Goal: Book appointment/travel/reservation

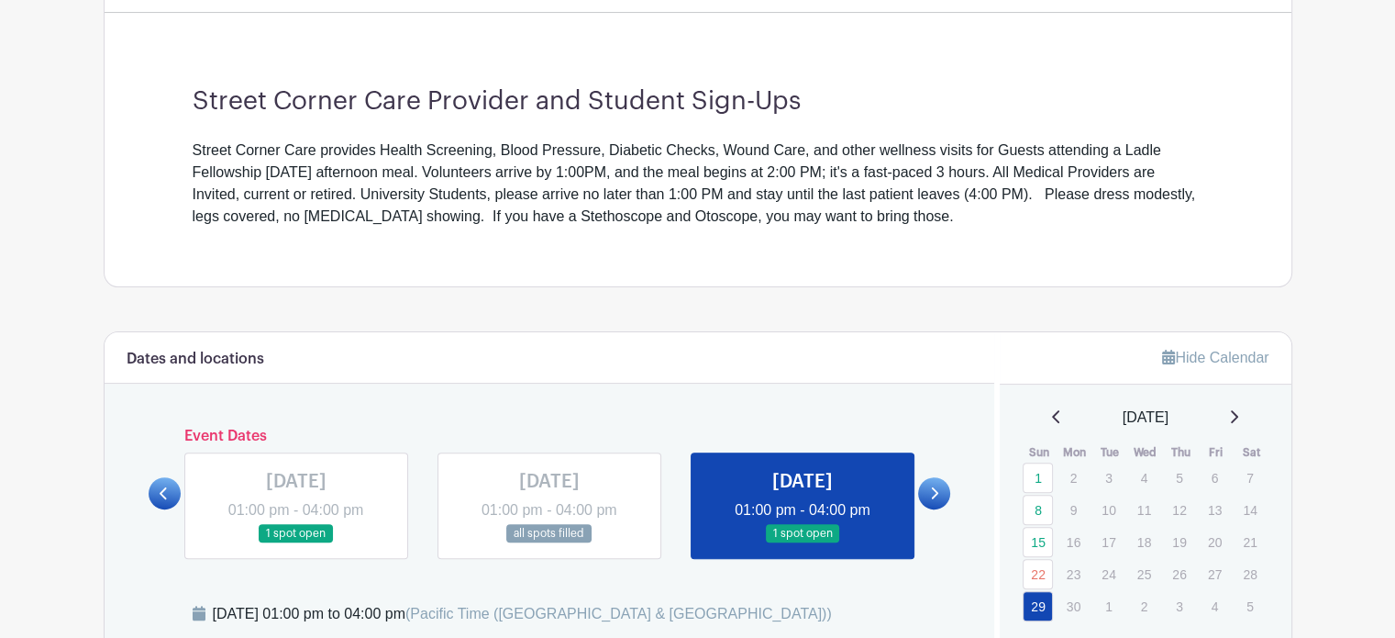
scroll to position [491, 0]
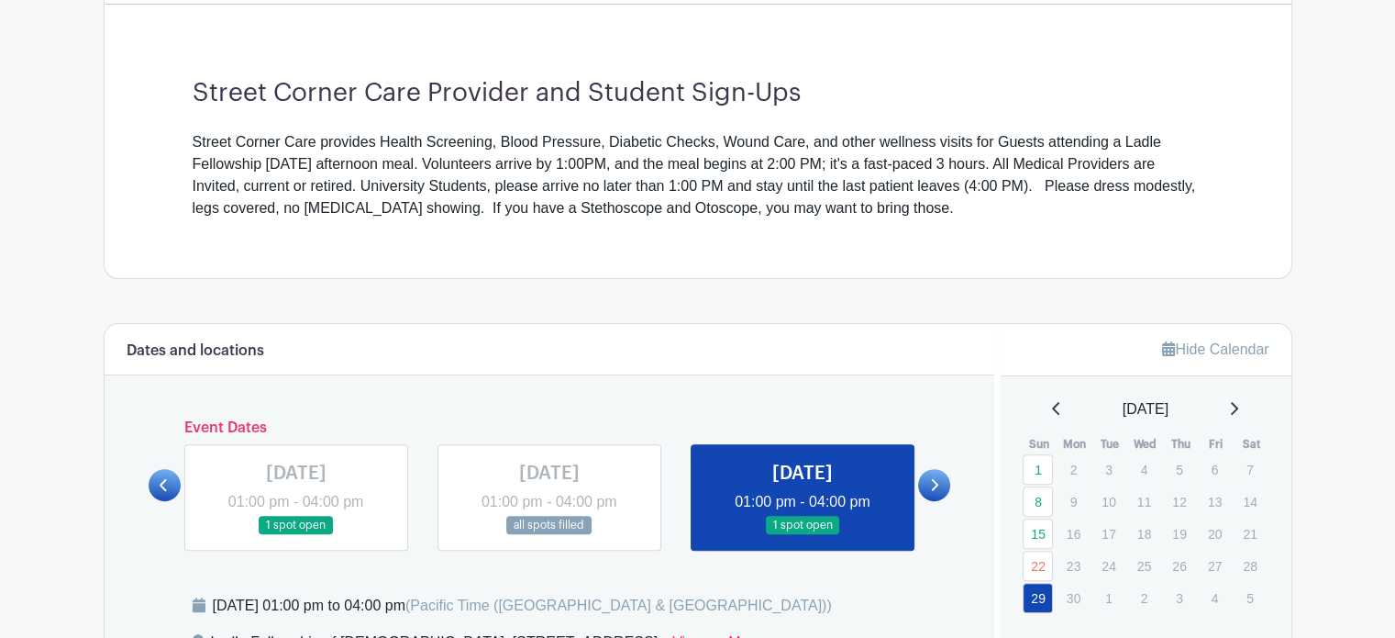
click at [1238, 405] on icon at bounding box center [1234, 408] width 7 height 13
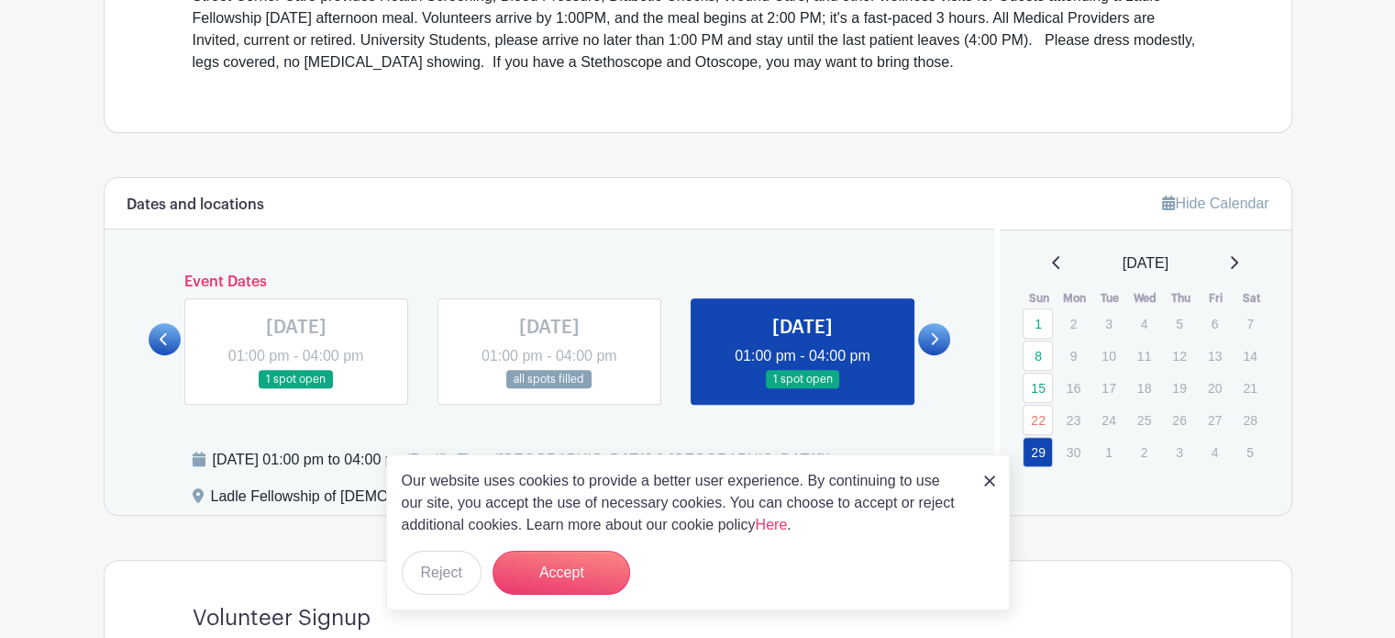
scroll to position [638, 0]
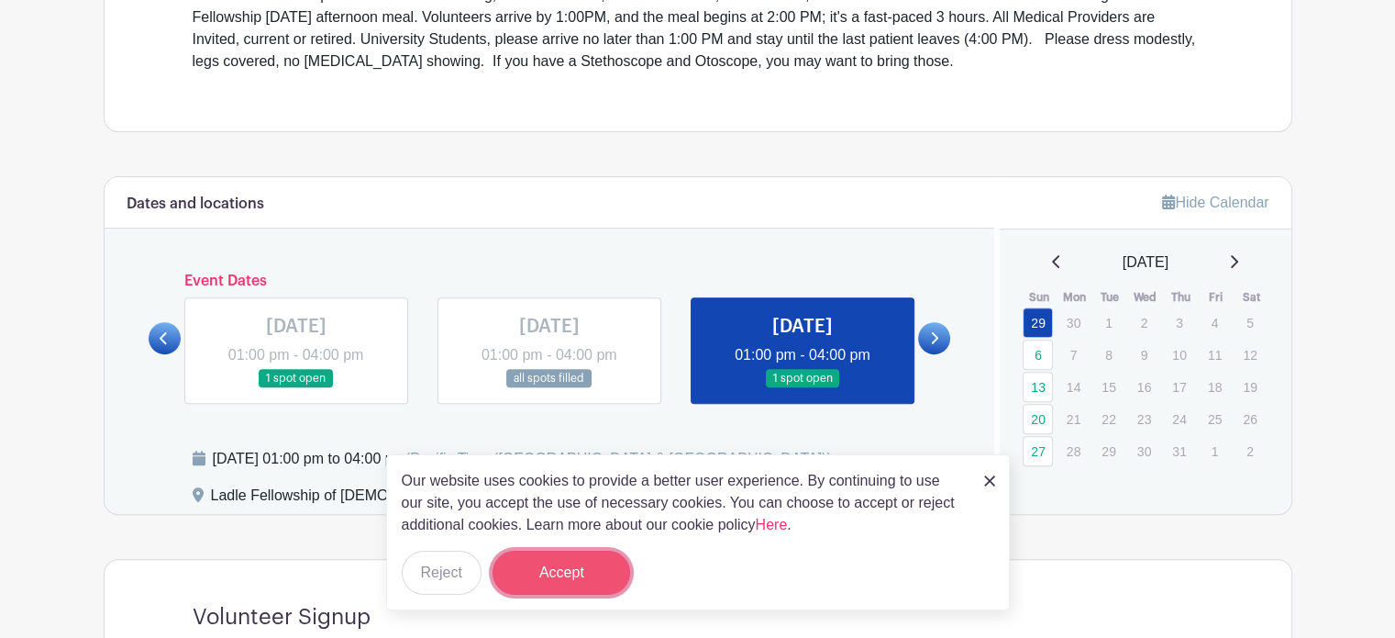
click at [587, 571] on button "Accept" at bounding box center [562, 572] width 138 height 44
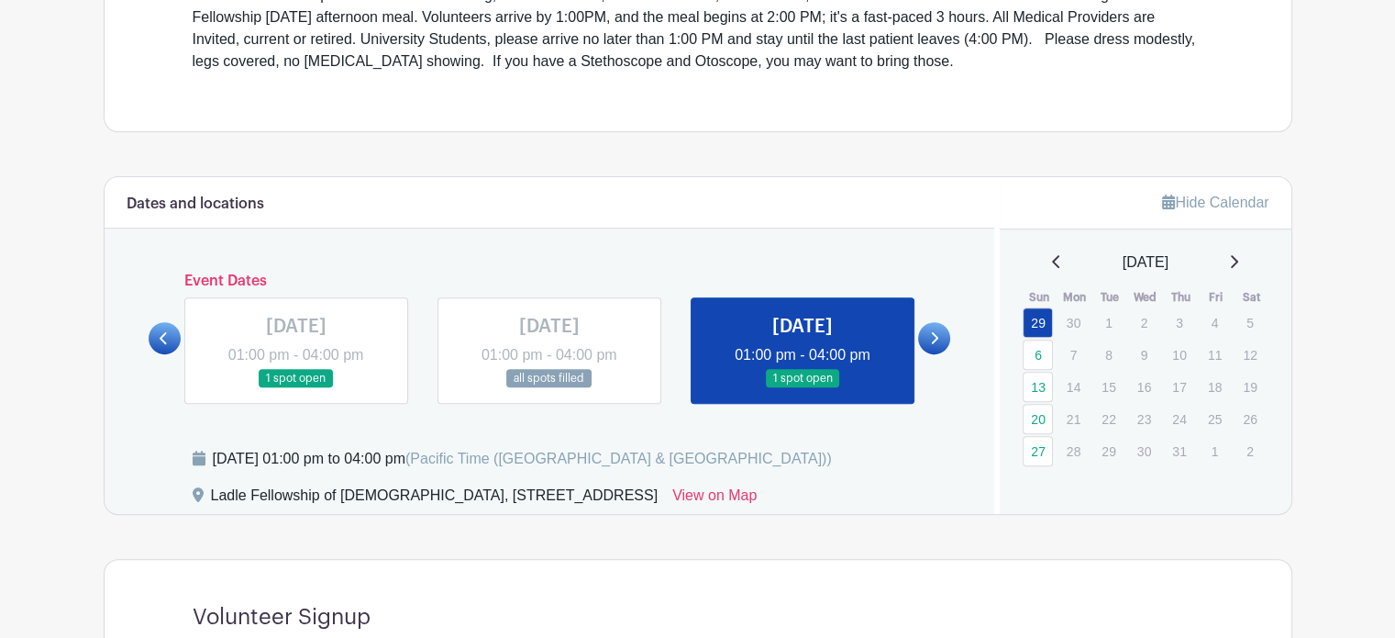
click at [1238, 261] on icon at bounding box center [1234, 261] width 7 height 13
click at [1238, 260] on icon at bounding box center [1233, 261] width 9 height 15
click at [1035, 385] on link "12" at bounding box center [1038, 387] width 30 height 30
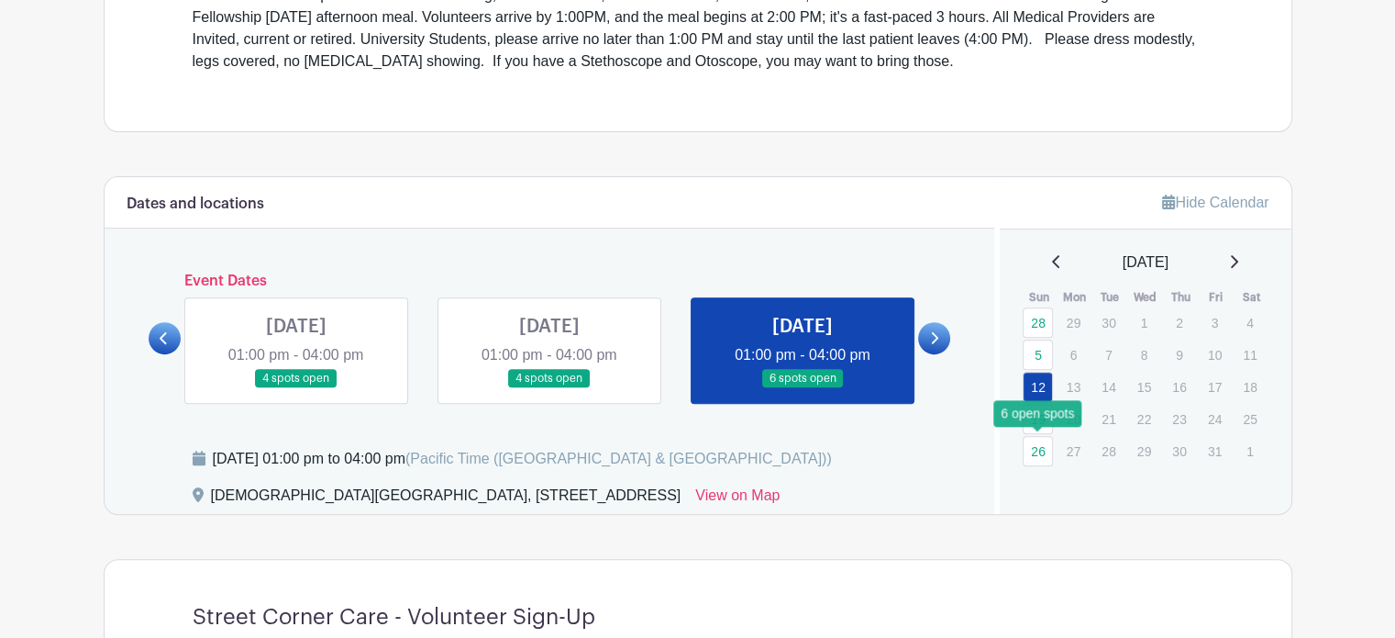
click at [1039, 447] on link "26" at bounding box center [1038, 451] width 30 height 30
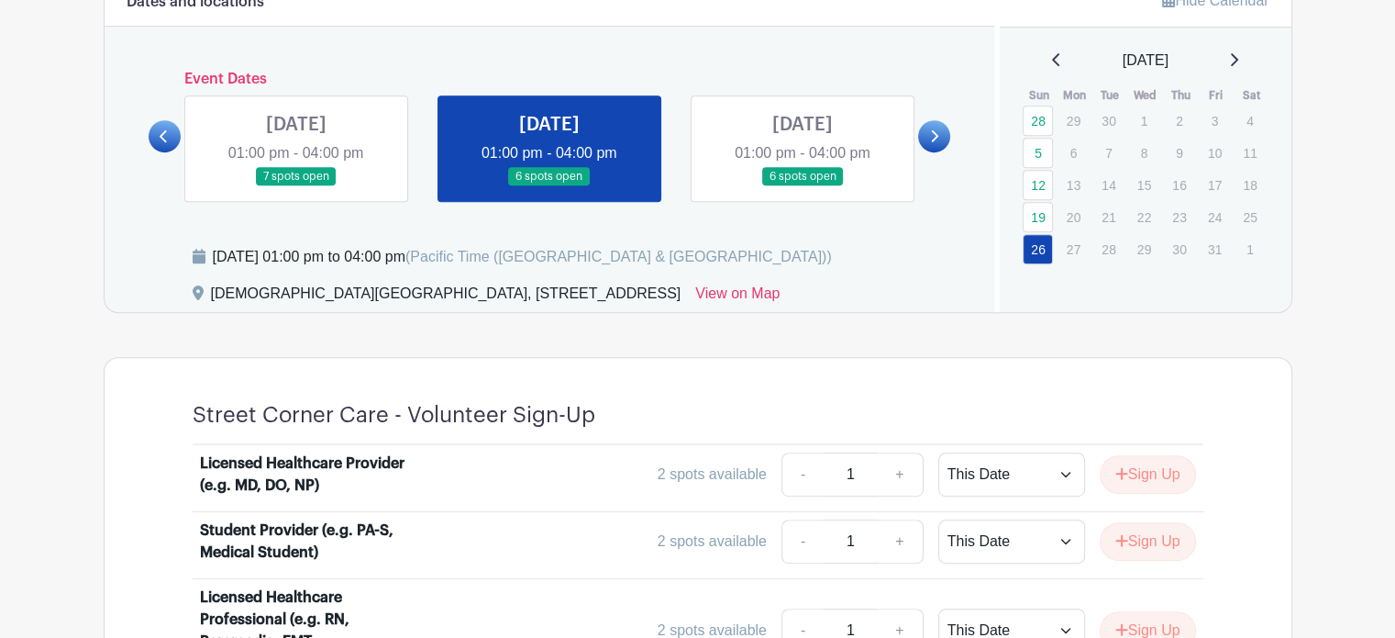
scroll to position [838, 0]
click at [1238, 57] on icon at bounding box center [1234, 60] width 7 height 13
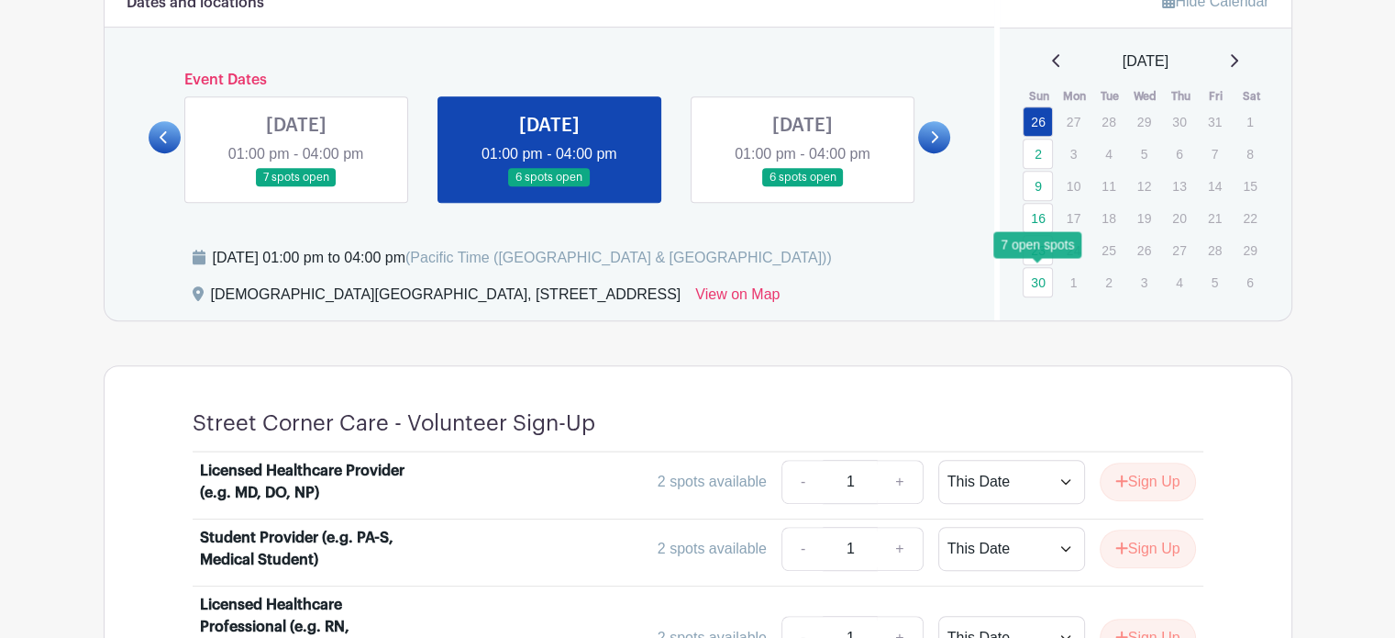
click at [1037, 278] on link "30" at bounding box center [1038, 282] width 30 height 30
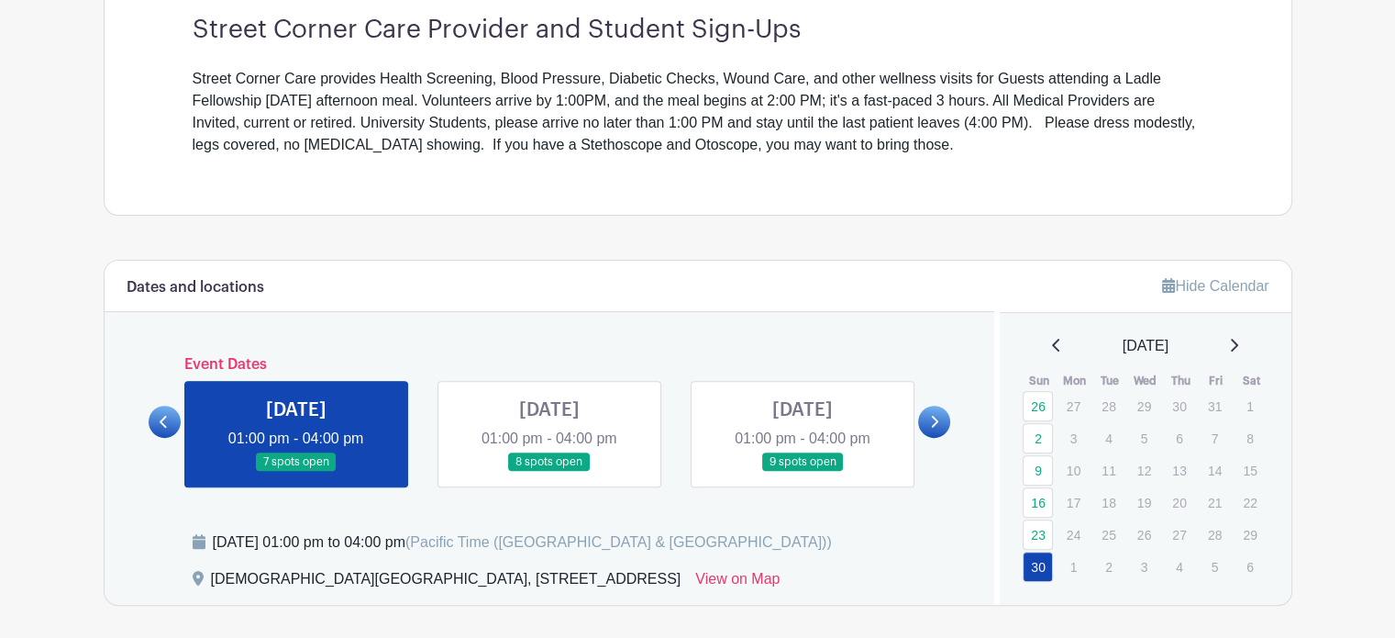
scroll to position [743, 0]
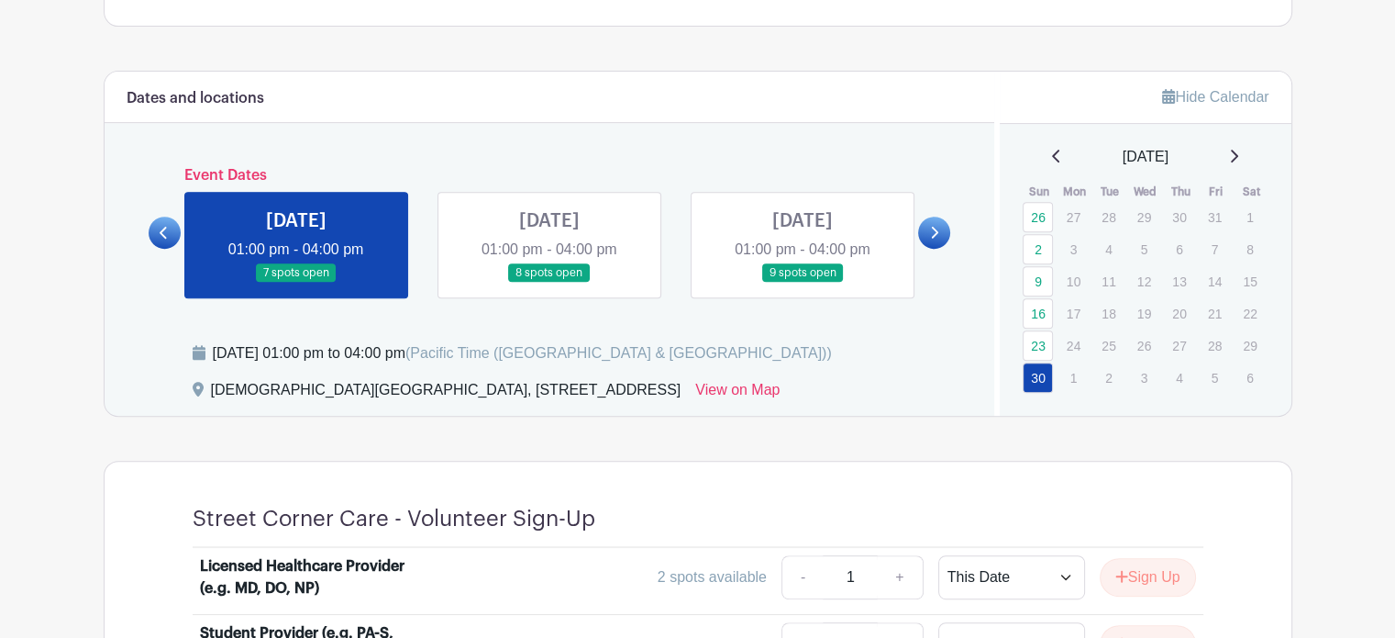
click at [1238, 152] on icon at bounding box center [1234, 156] width 7 height 13
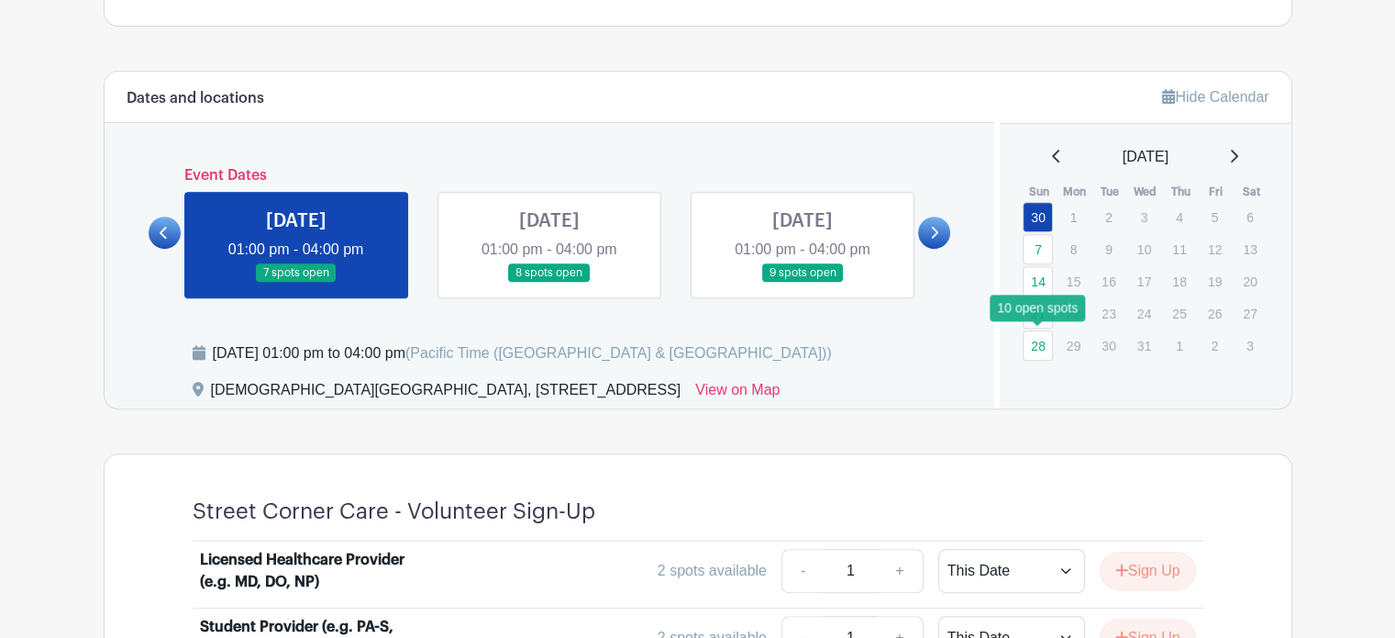
click at [1037, 338] on link "28" at bounding box center [1038, 345] width 30 height 30
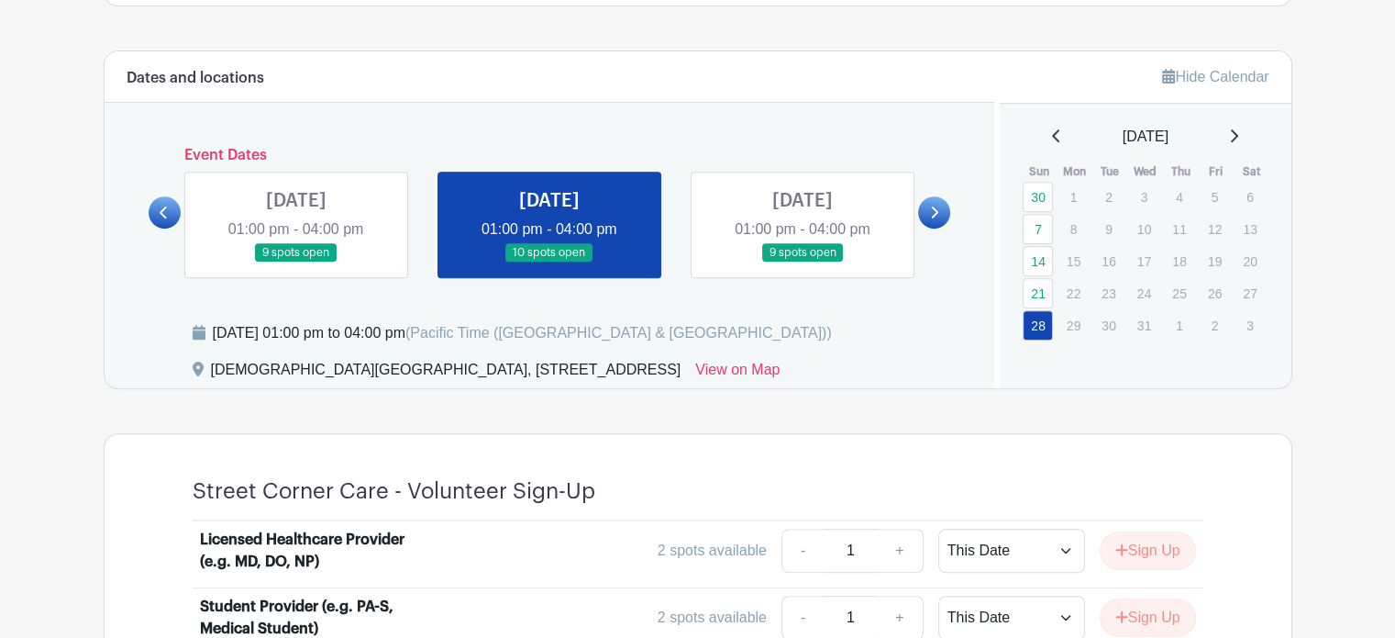
scroll to position [778, 0]
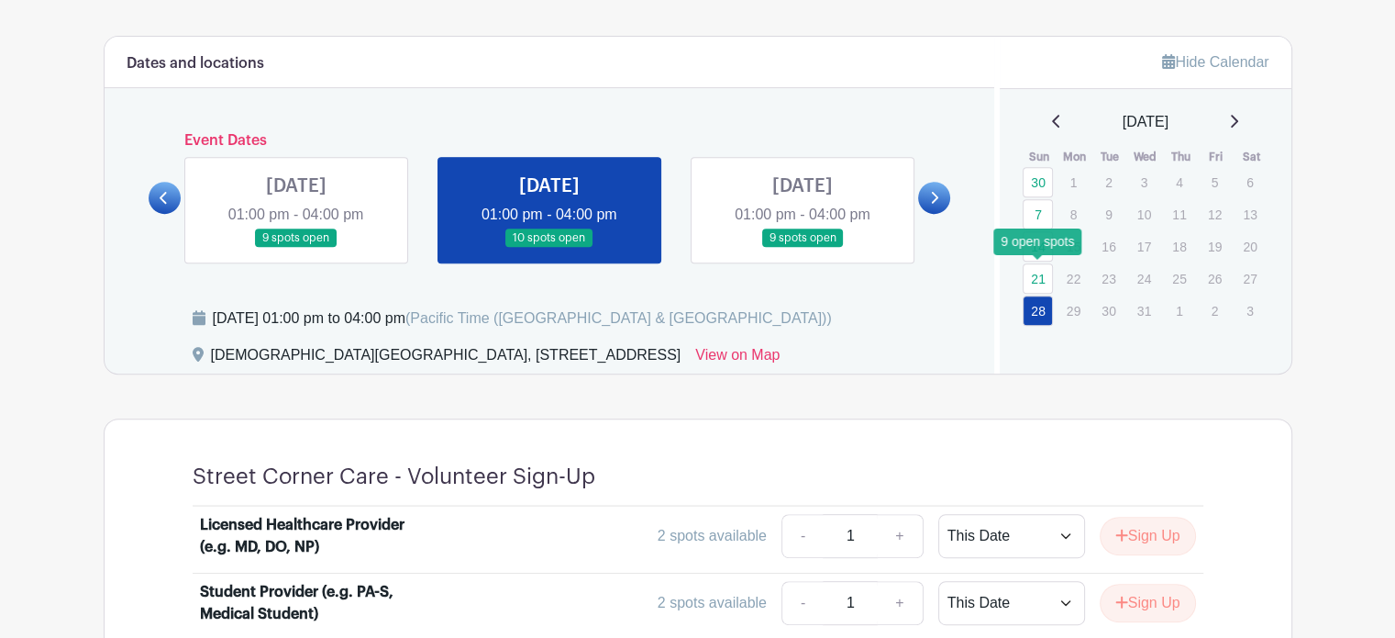
click at [1034, 275] on link "21" at bounding box center [1038, 278] width 30 height 30
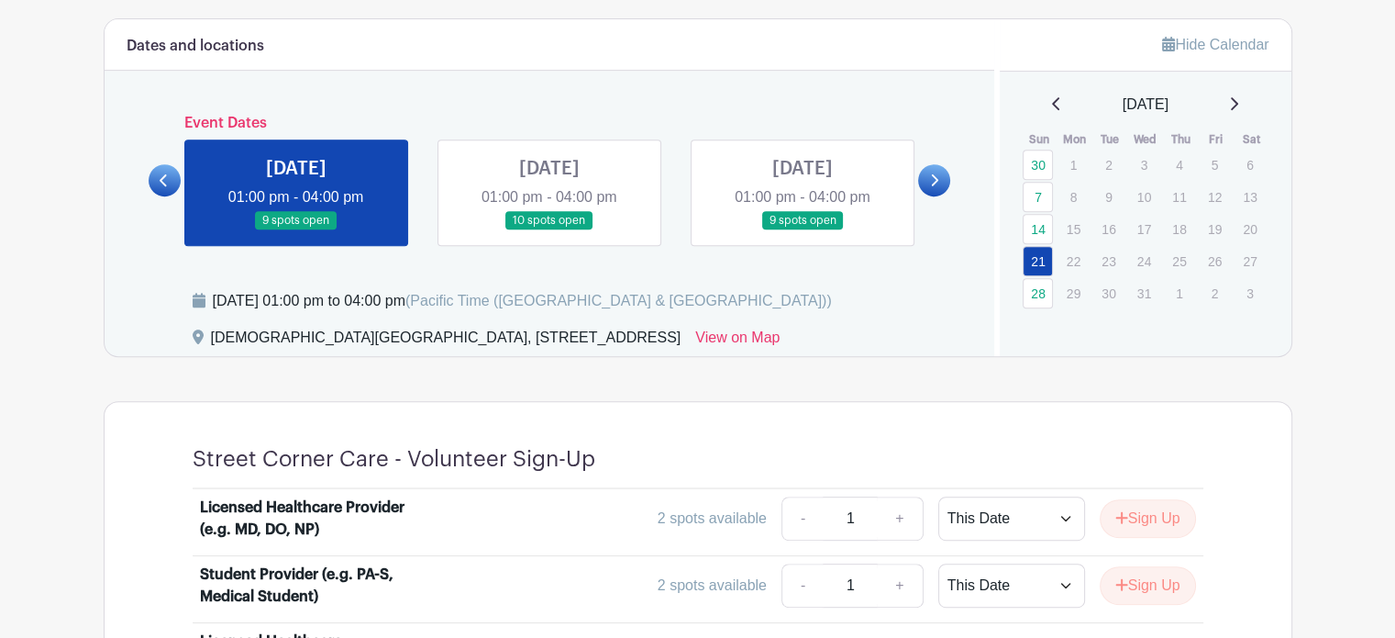
scroll to position [756, 0]
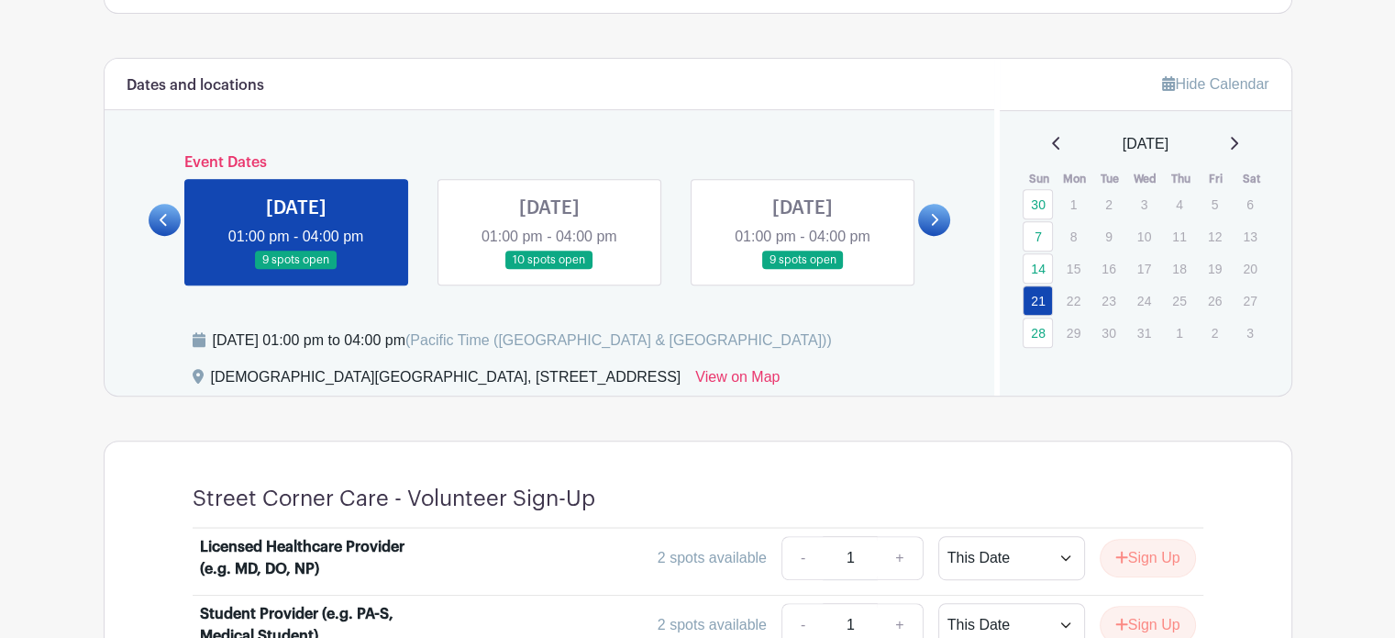
click at [1052, 139] on icon at bounding box center [1056, 143] width 9 height 15
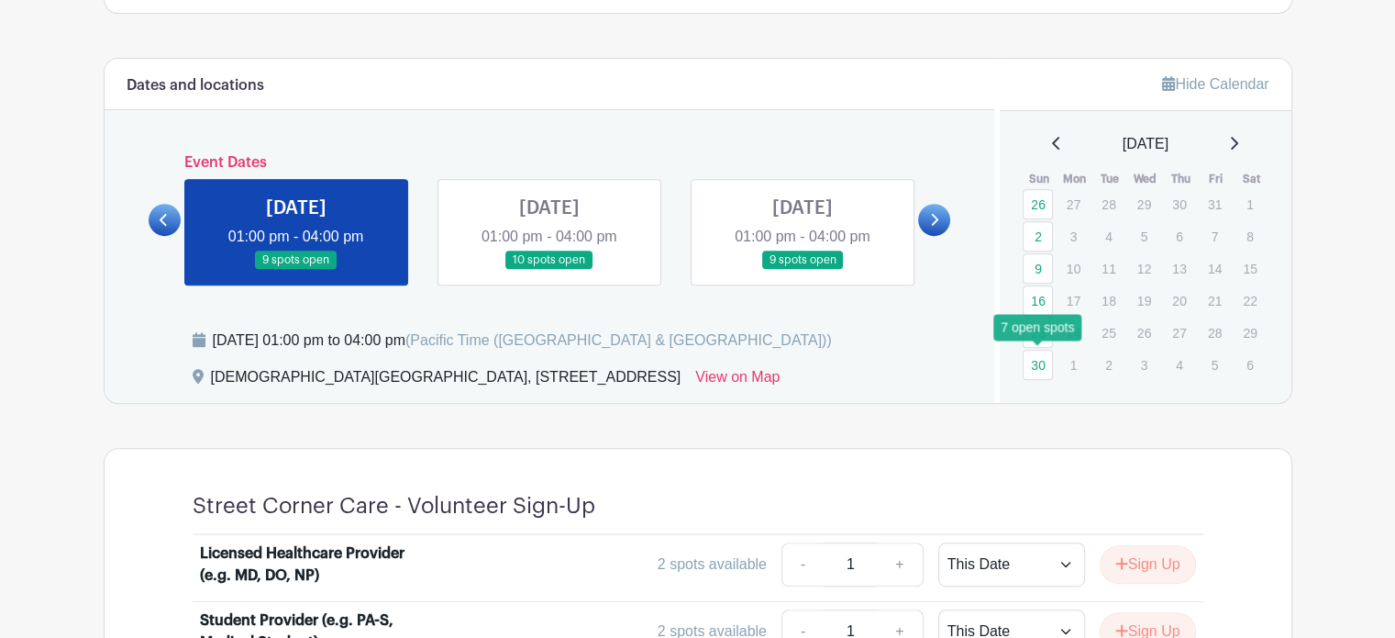
click at [1039, 359] on link "30" at bounding box center [1038, 364] width 30 height 30
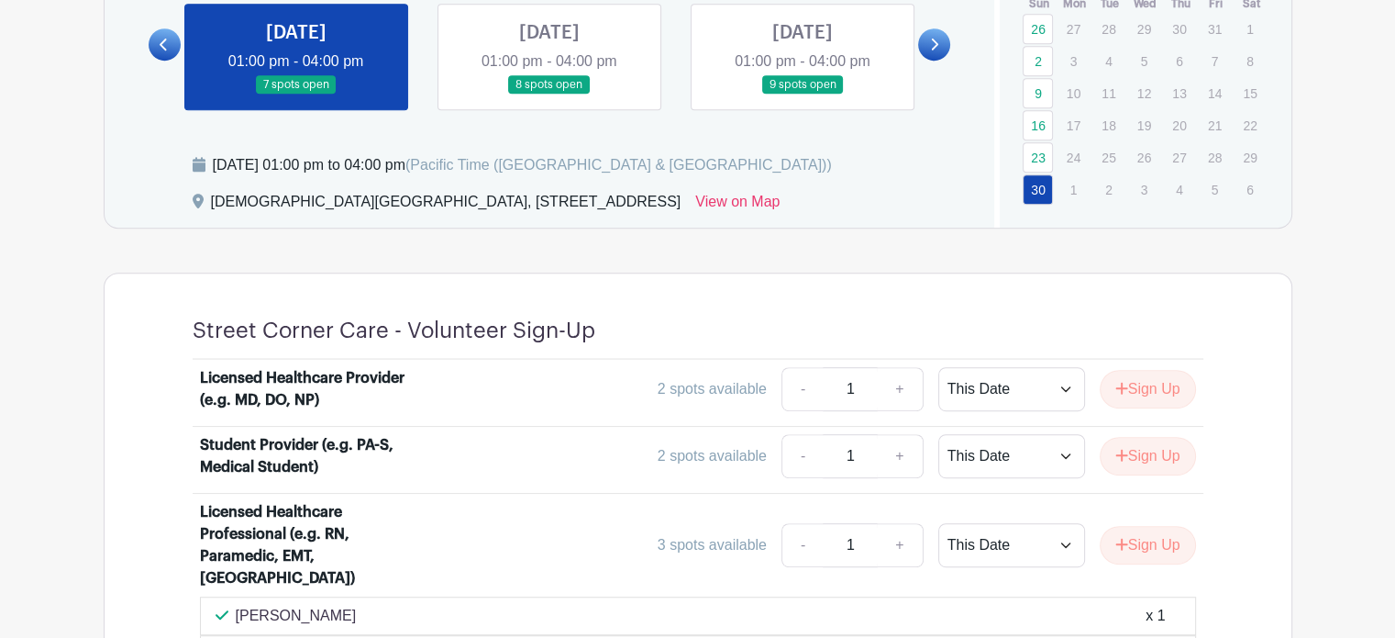
scroll to position [705, 0]
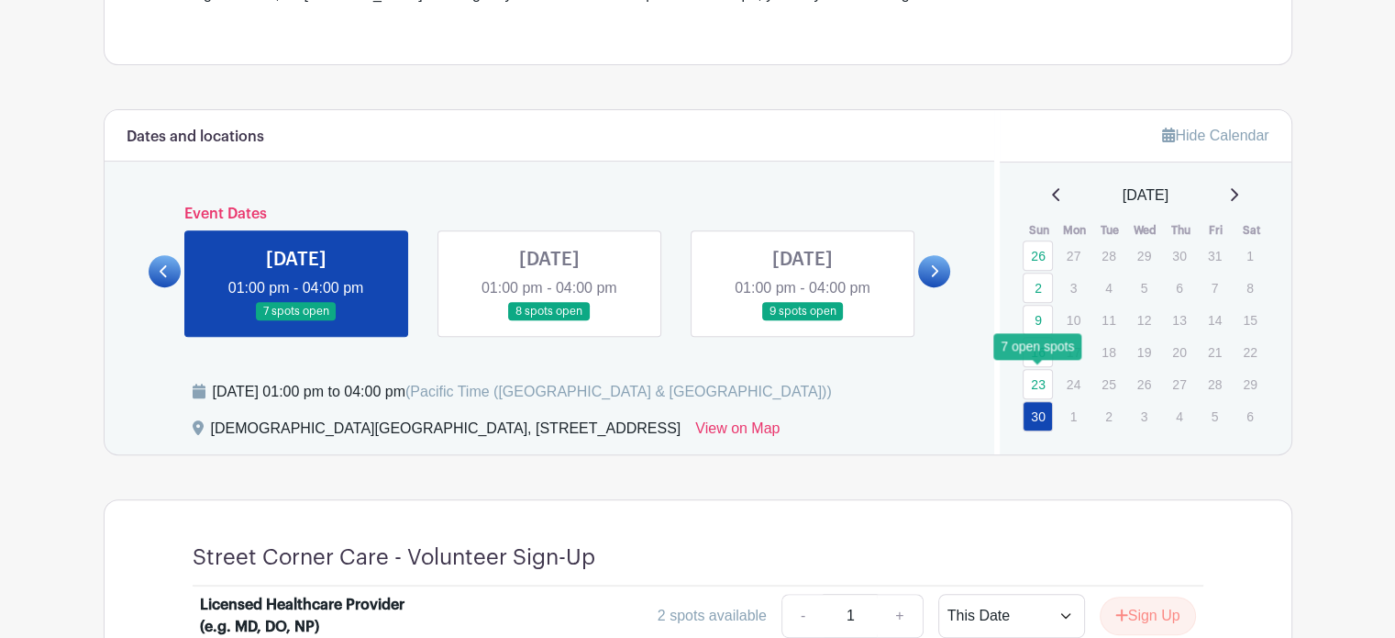
click at [1035, 379] on link "23" at bounding box center [1038, 384] width 30 height 30
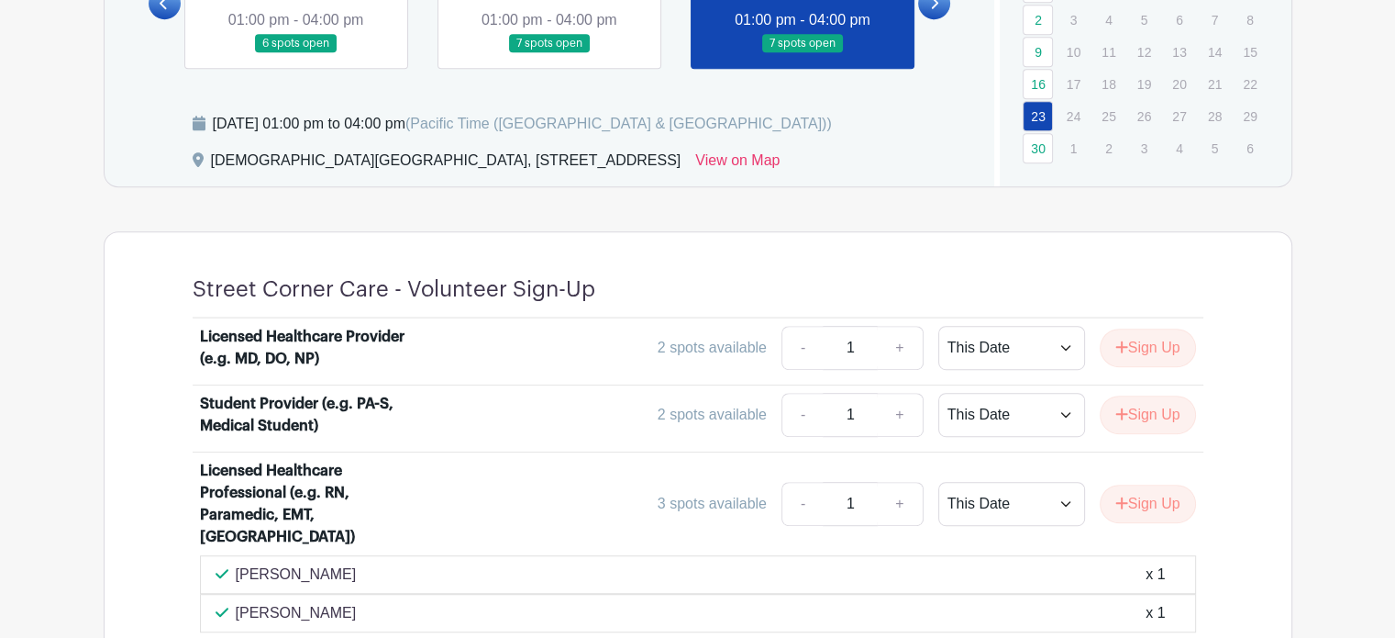
scroll to position [972, 0]
click at [1041, 77] on link "16" at bounding box center [1038, 84] width 30 height 30
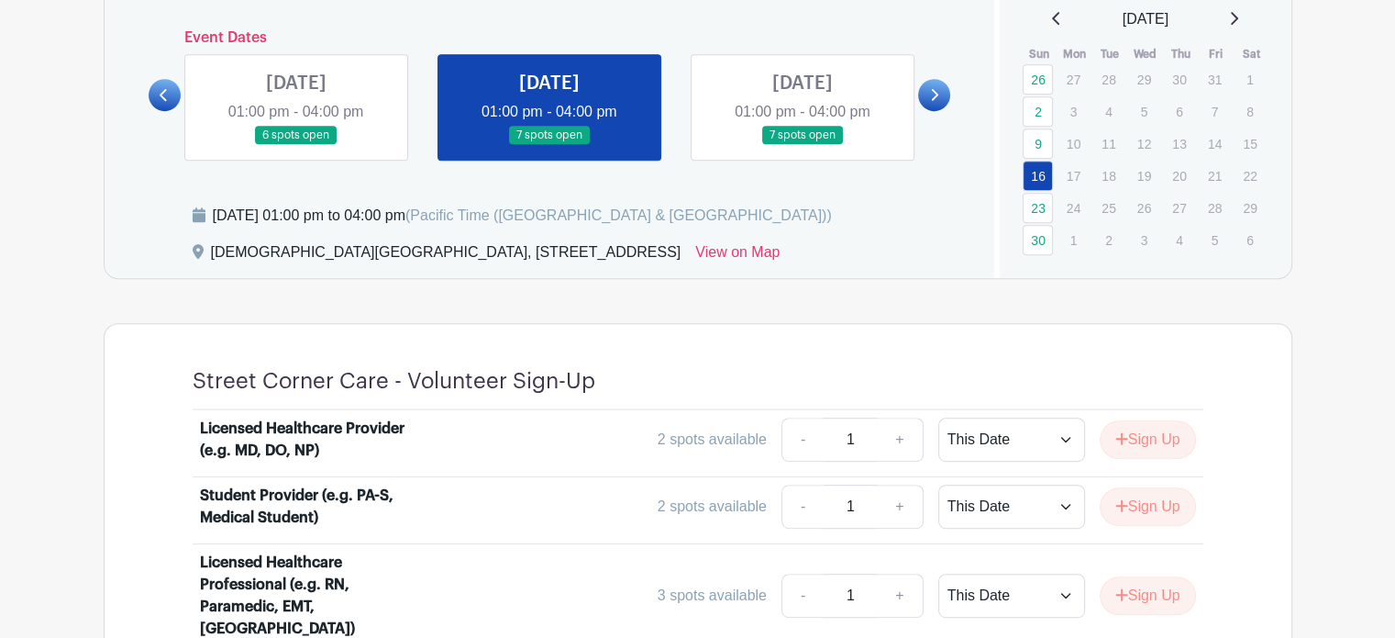
scroll to position [877, 0]
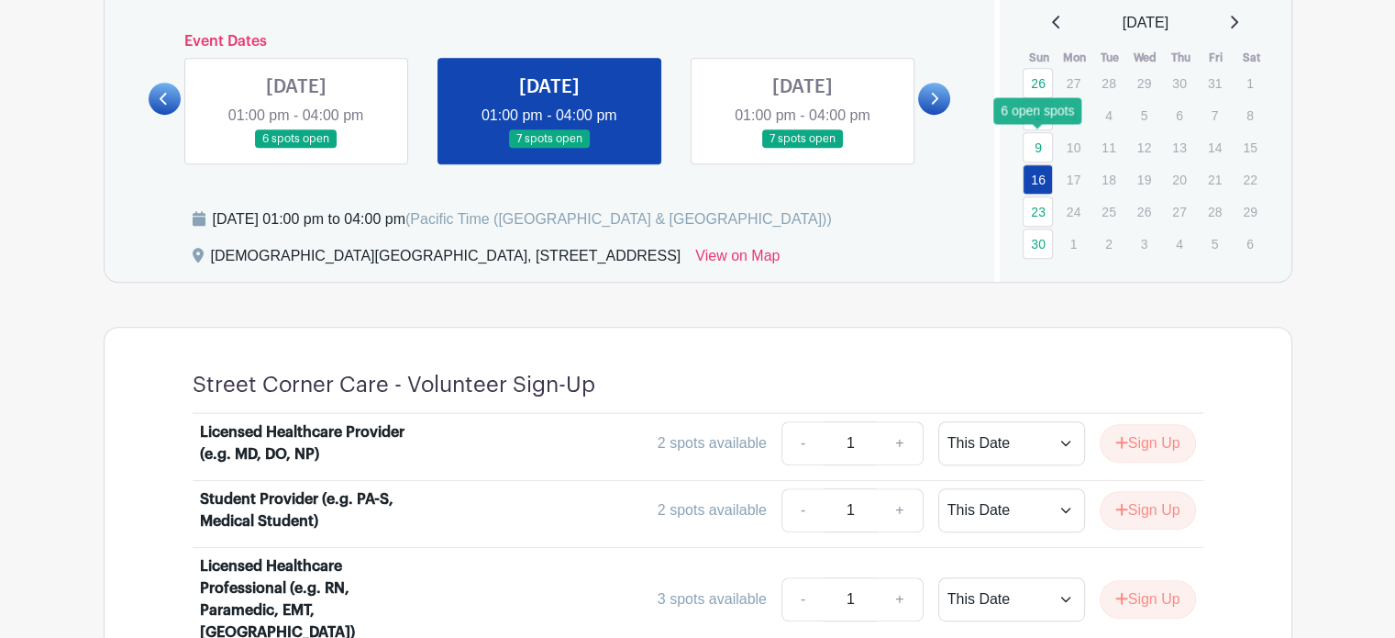
click at [1037, 139] on link "9" at bounding box center [1038, 147] width 30 height 30
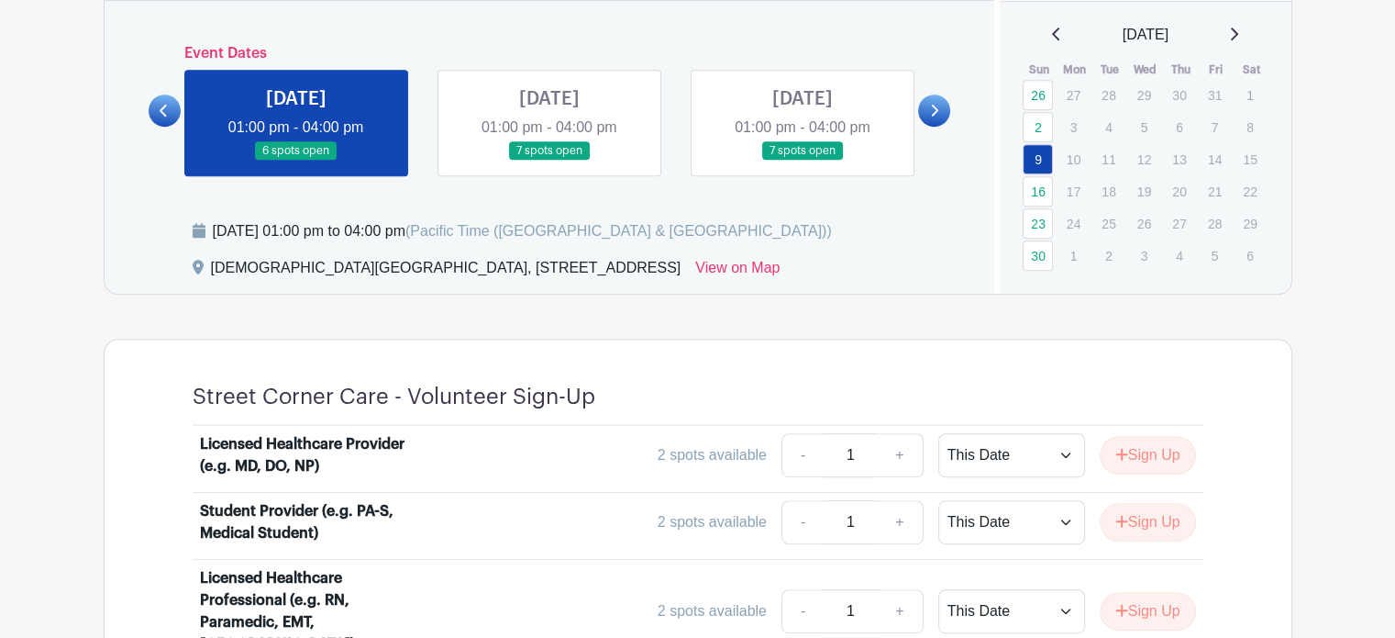
scroll to position [859, 0]
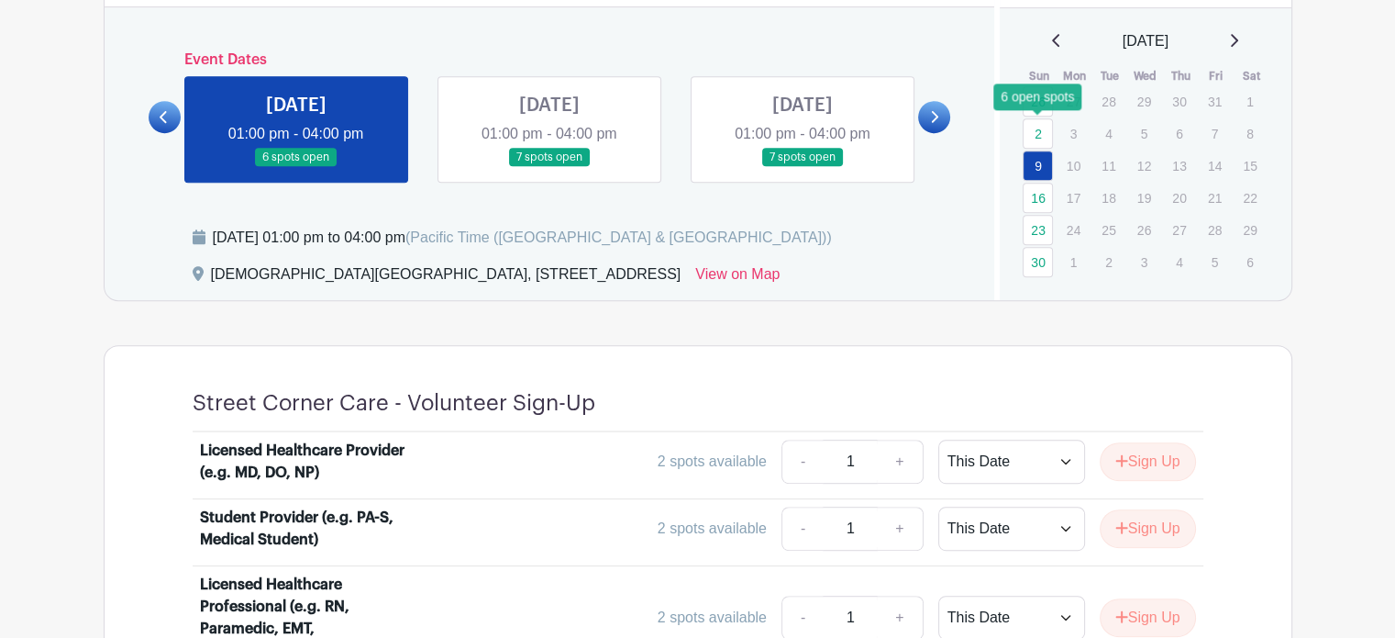
click at [1048, 130] on link "2" at bounding box center [1038, 133] width 30 height 30
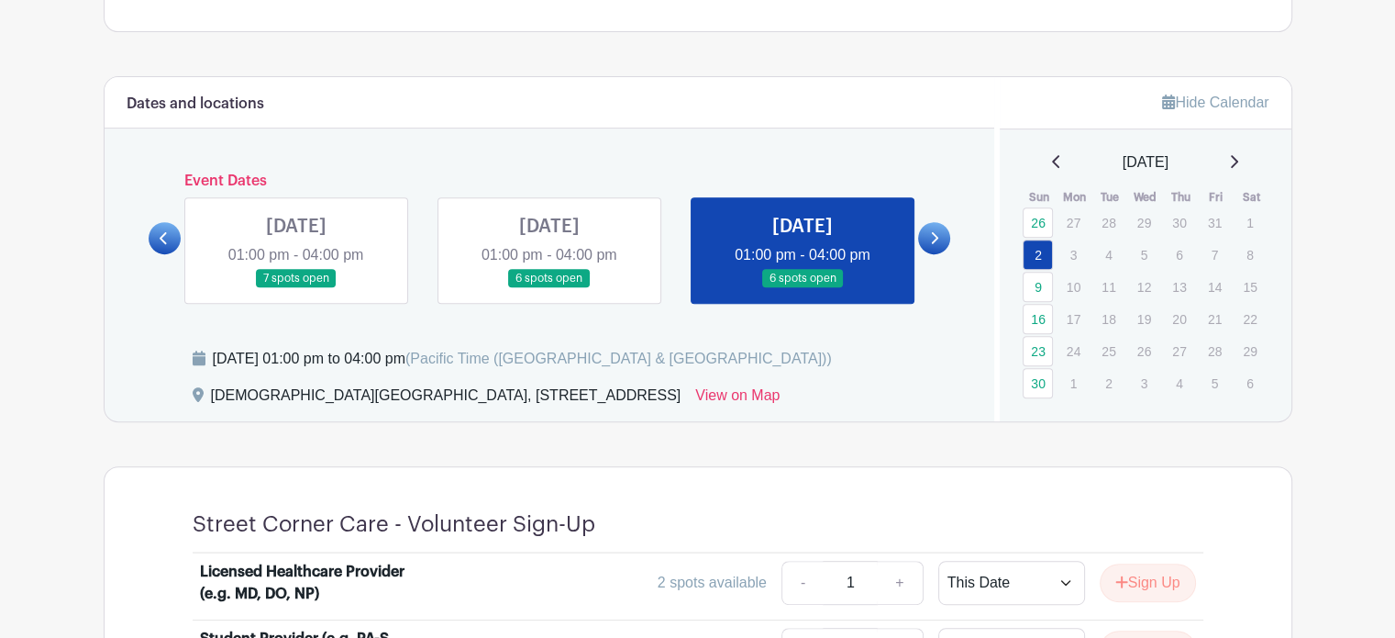
scroll to position [699, 0]
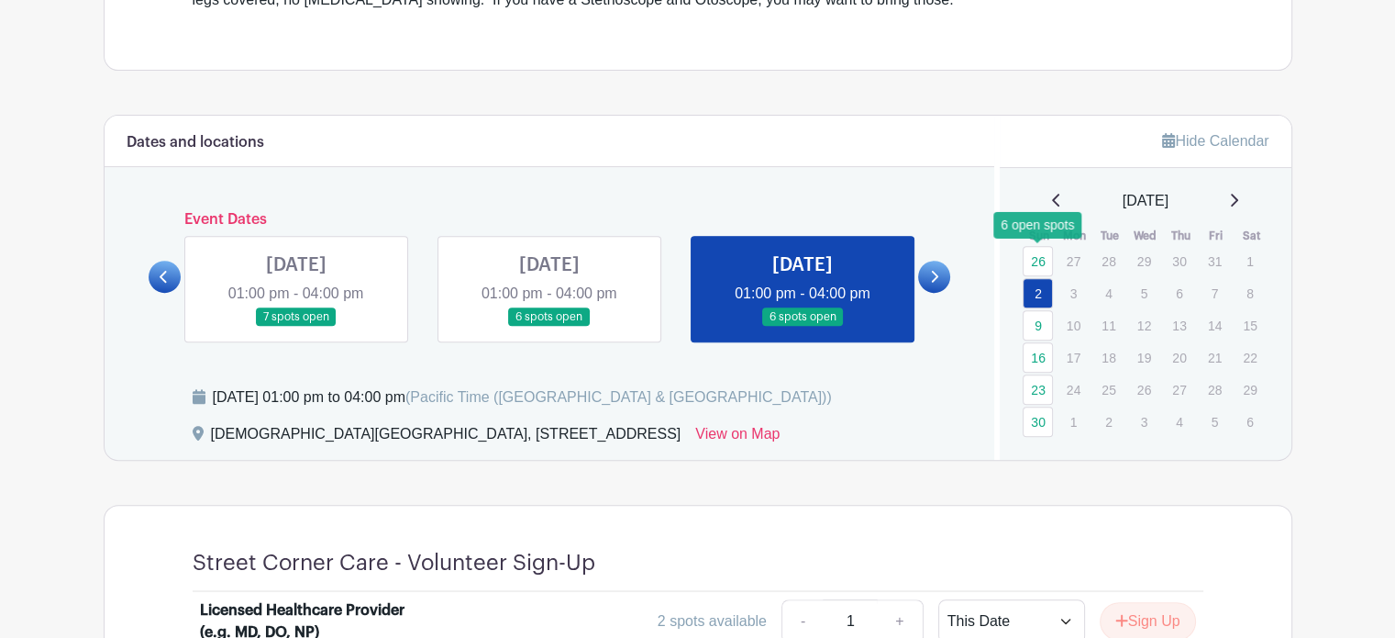
click at [1038, 260] on link "26" at bounding box center [1038, 261] width 30 height 30
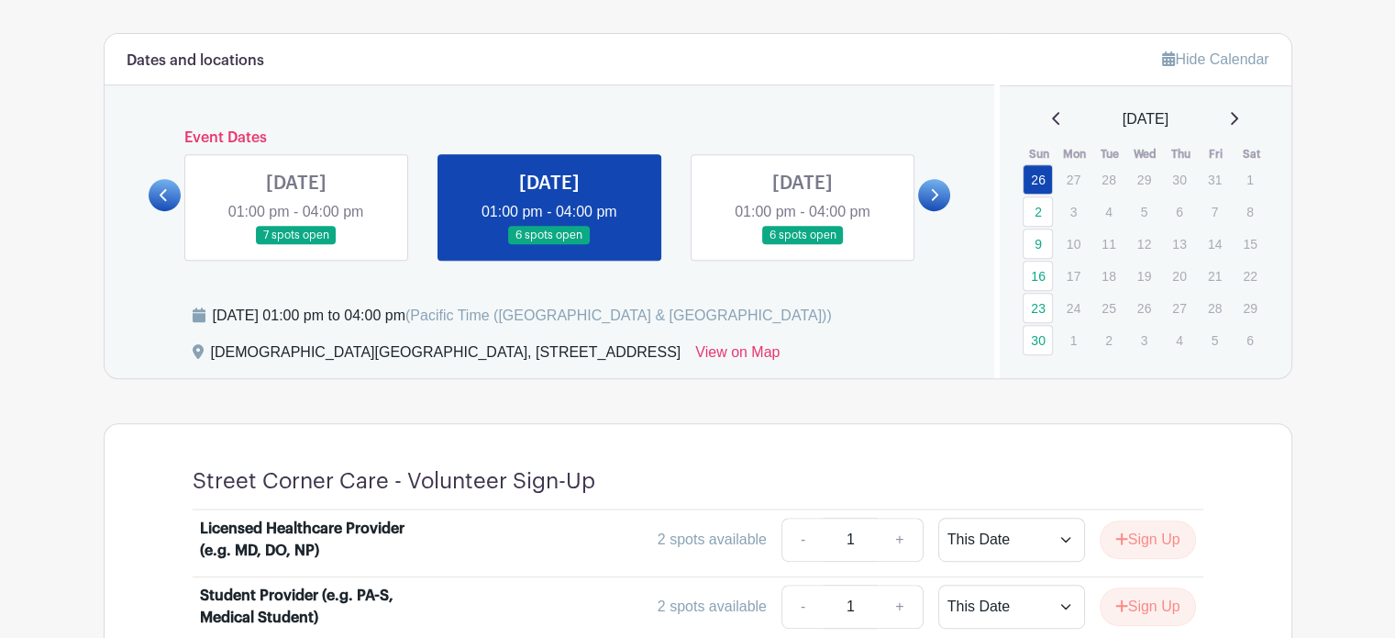
scroll to position [780, 0]
click at [296, 246] on link at bounding box center [296, 246] width 0 height 0
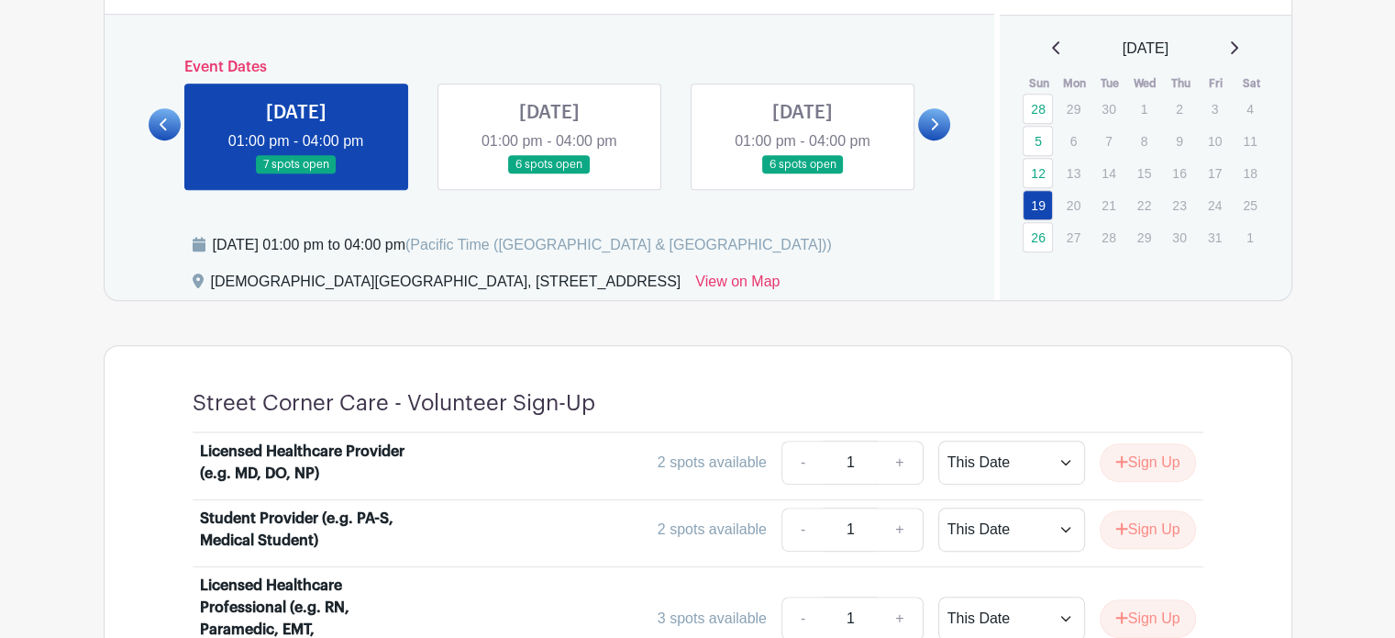
scroll to position [851, 0]
click at [164, 123] on icon at bounding box center [164, 124] width 8 height 14
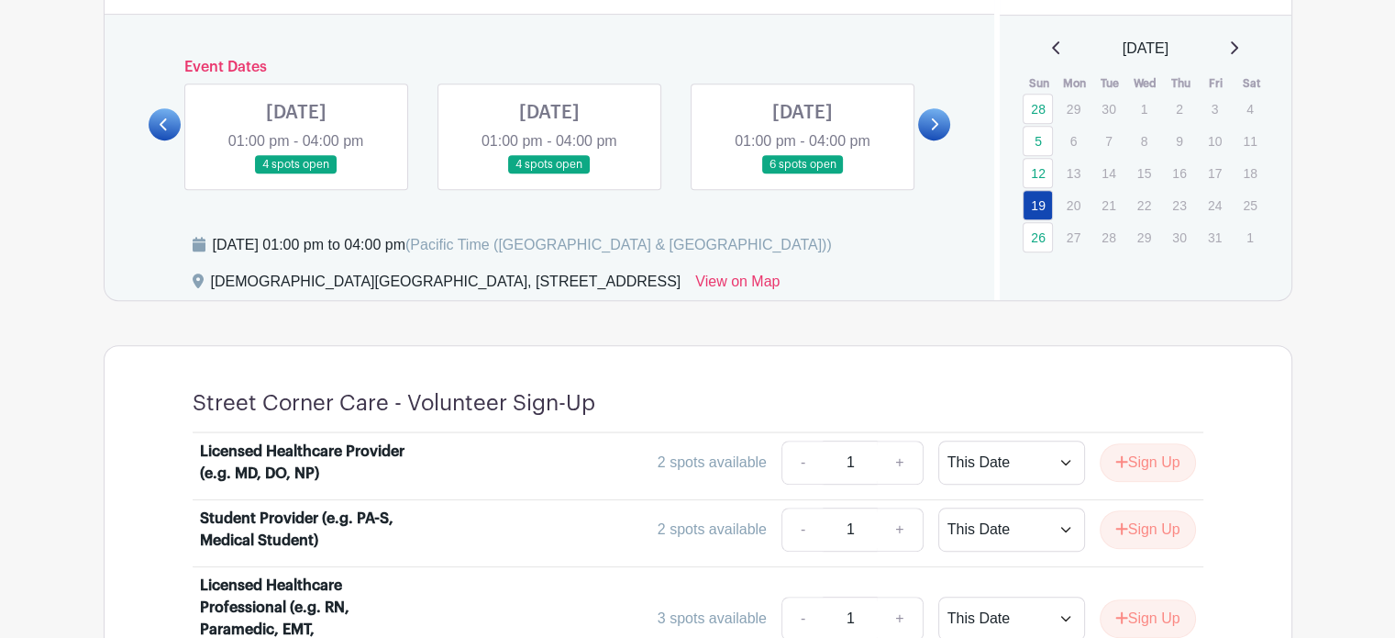
click at [803, 174] on link at bounding box center [803, 174] width 0 height 0
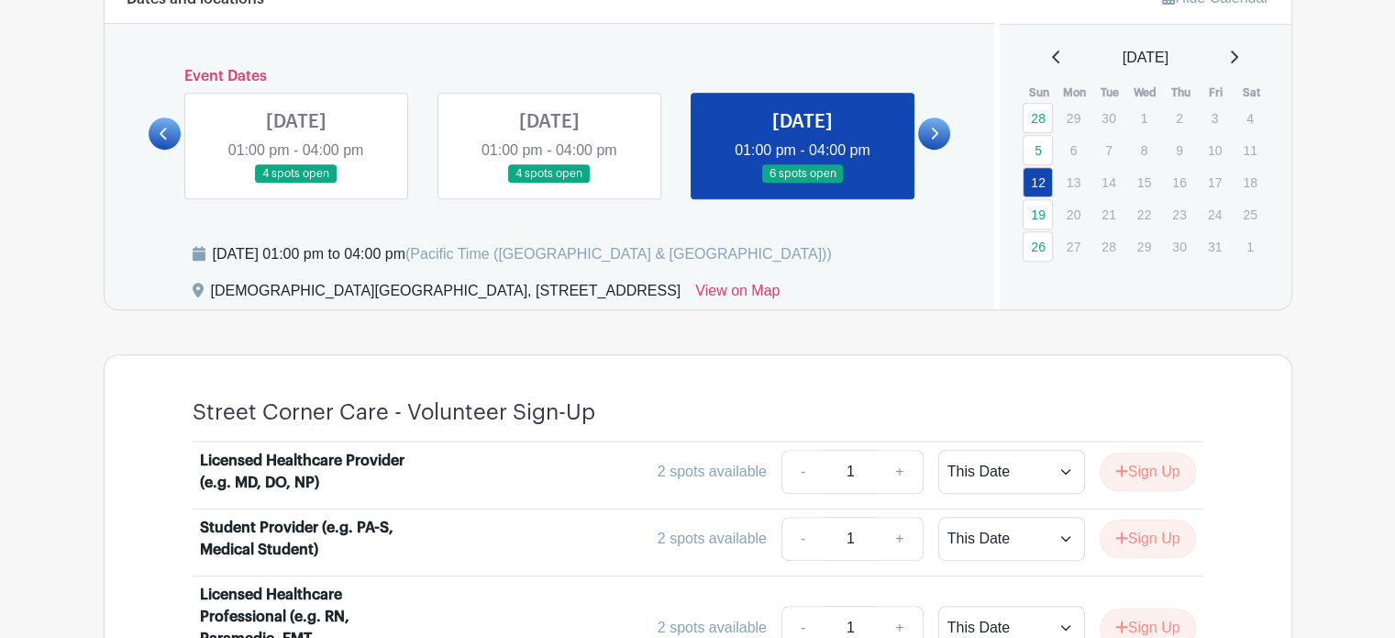
scroll to position [840, 0]
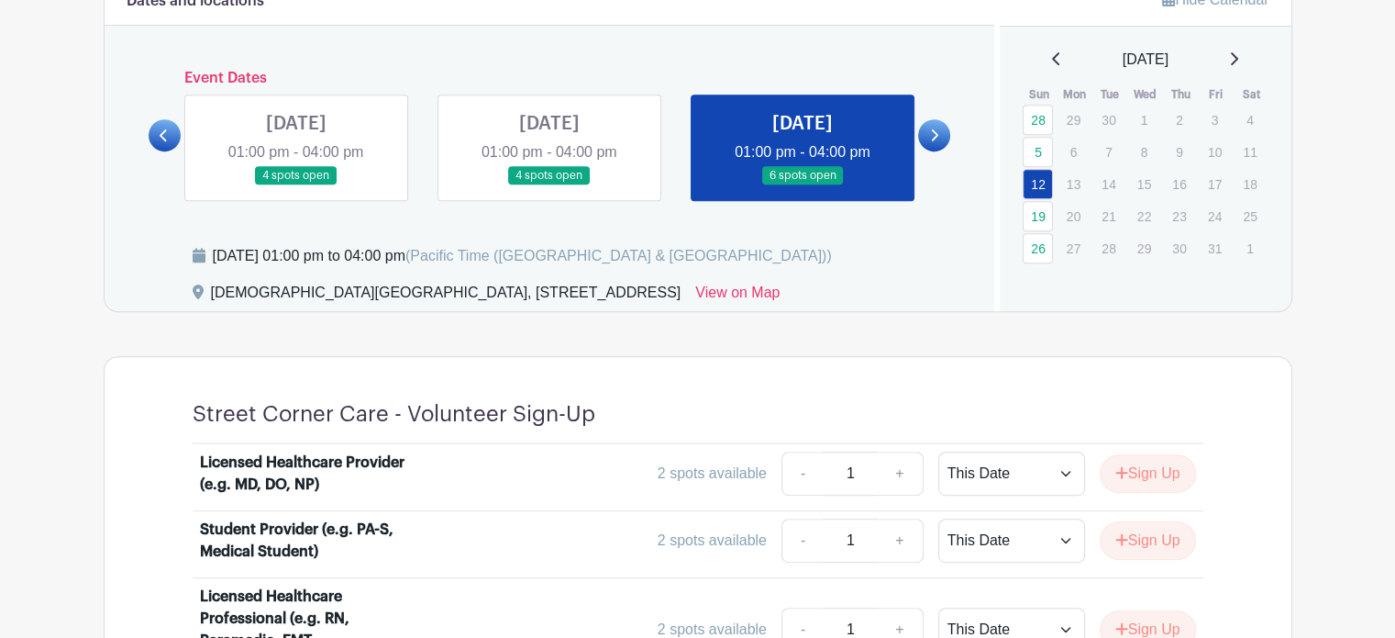
click at [549, 185] on link at bounding box center [549, 185] width 0 height 0
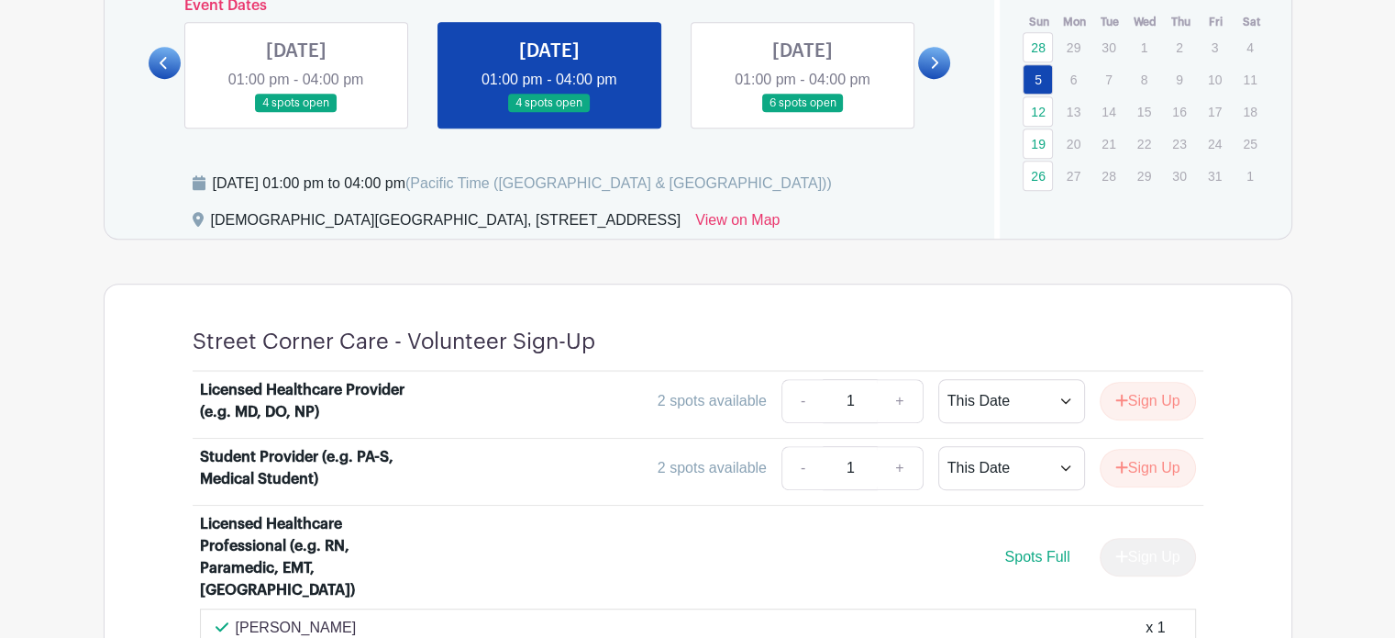
scroll to position [910, 0]
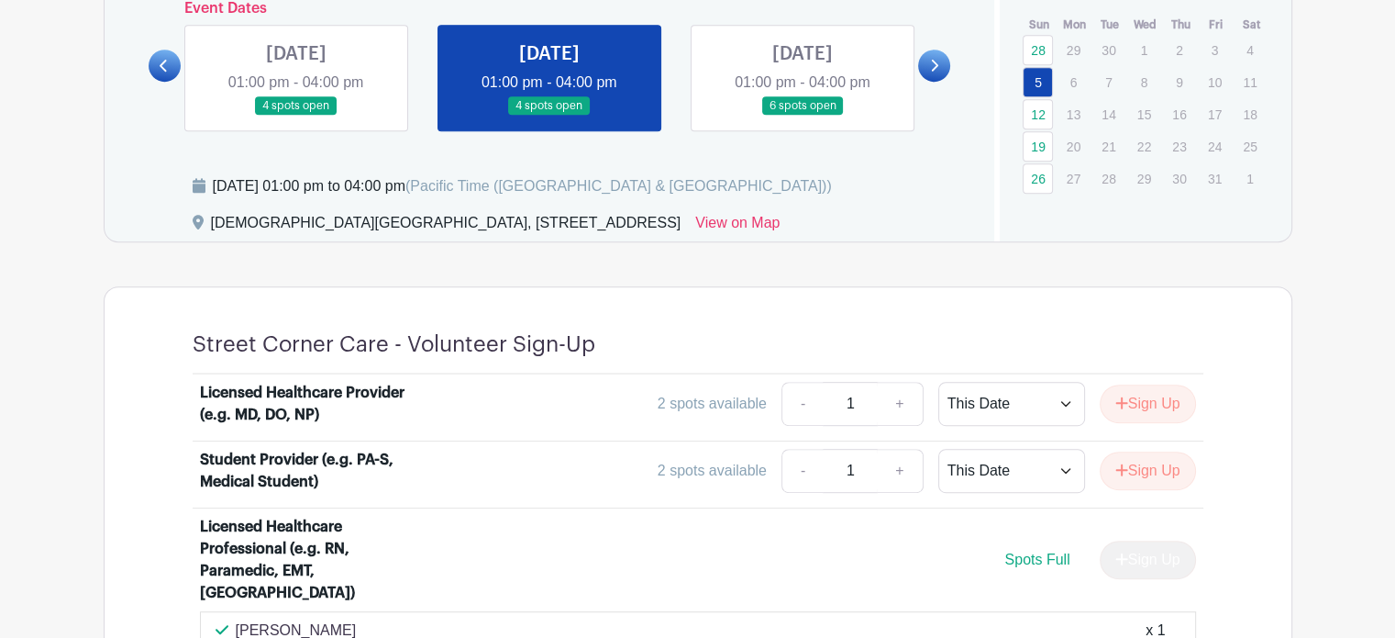
click at [296, 116] on link at bounding box center [296, 116] width 0 height 0
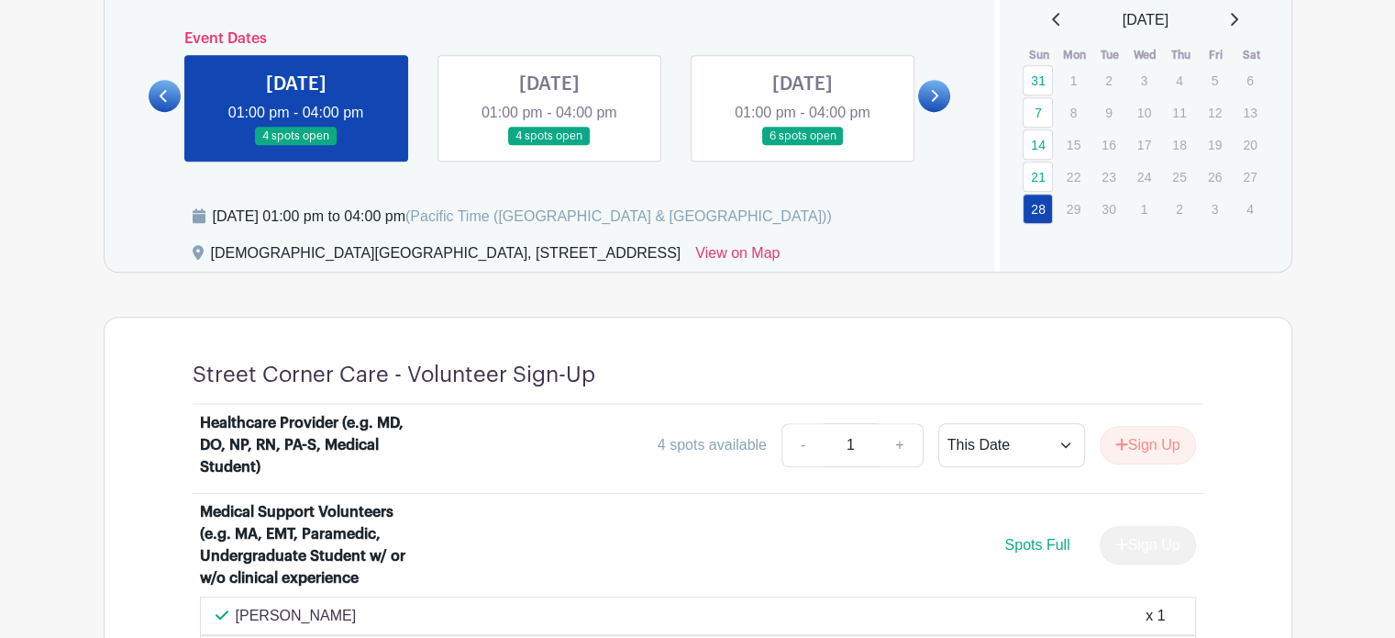
scroll to position [795, 0]
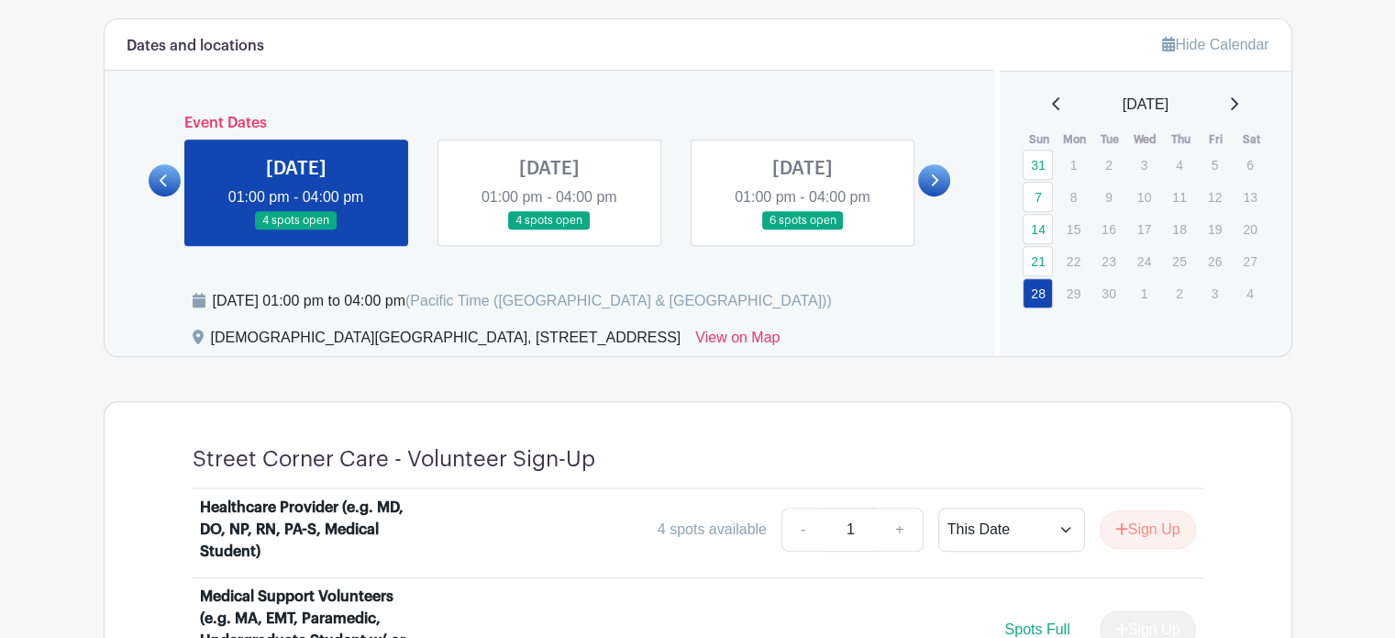
click at [1238, 96] on icon at bounding box center [1233, 103] width 9 height 15
click at [1248, 102] on div "[DATE]" at bounding box center [1146, 105] width 248 height 22
click at [1238, 102] on icon at bounding box center [1233, 103] width 9 height 15
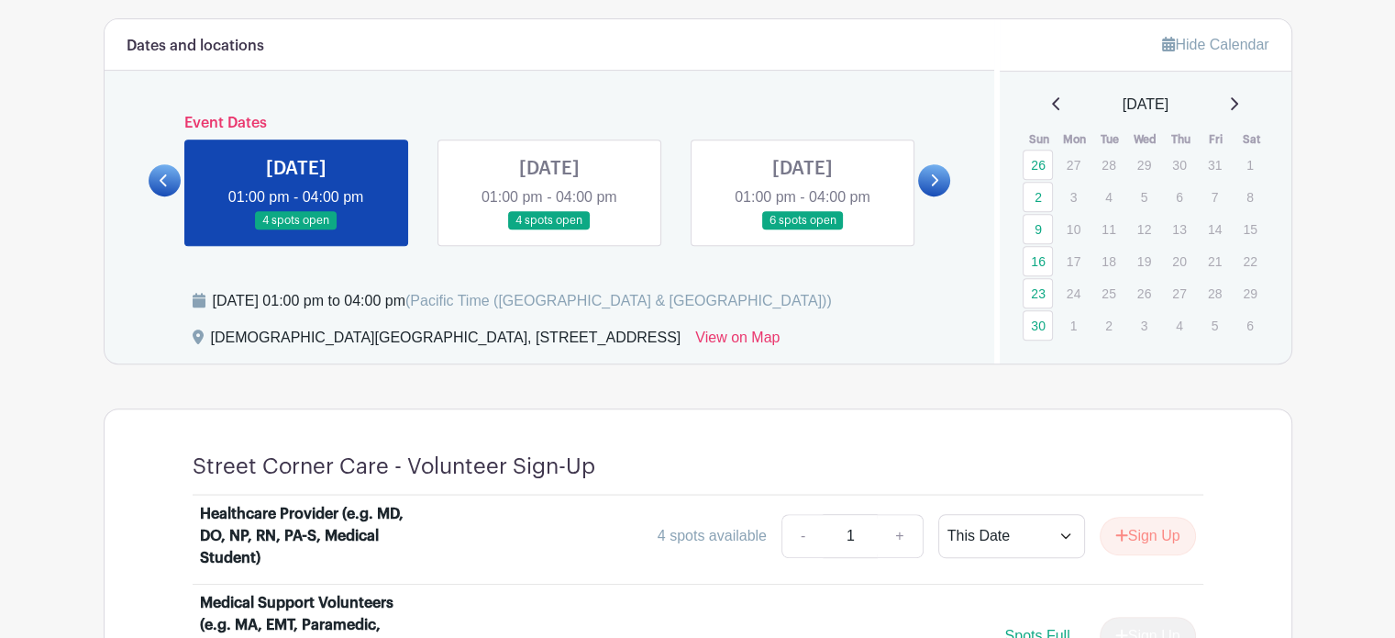
click at [1238, 102] on icon at bounding box center [1233, 103] width 9 height 15
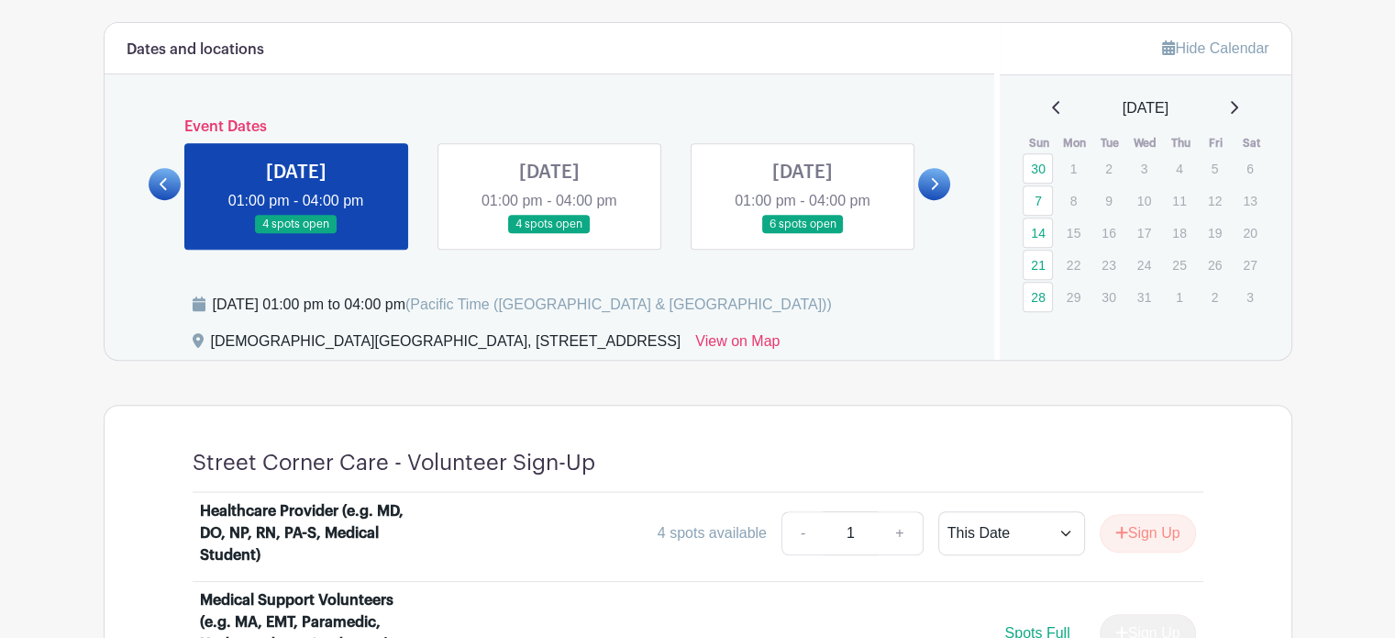
scroll to position [777, 0]
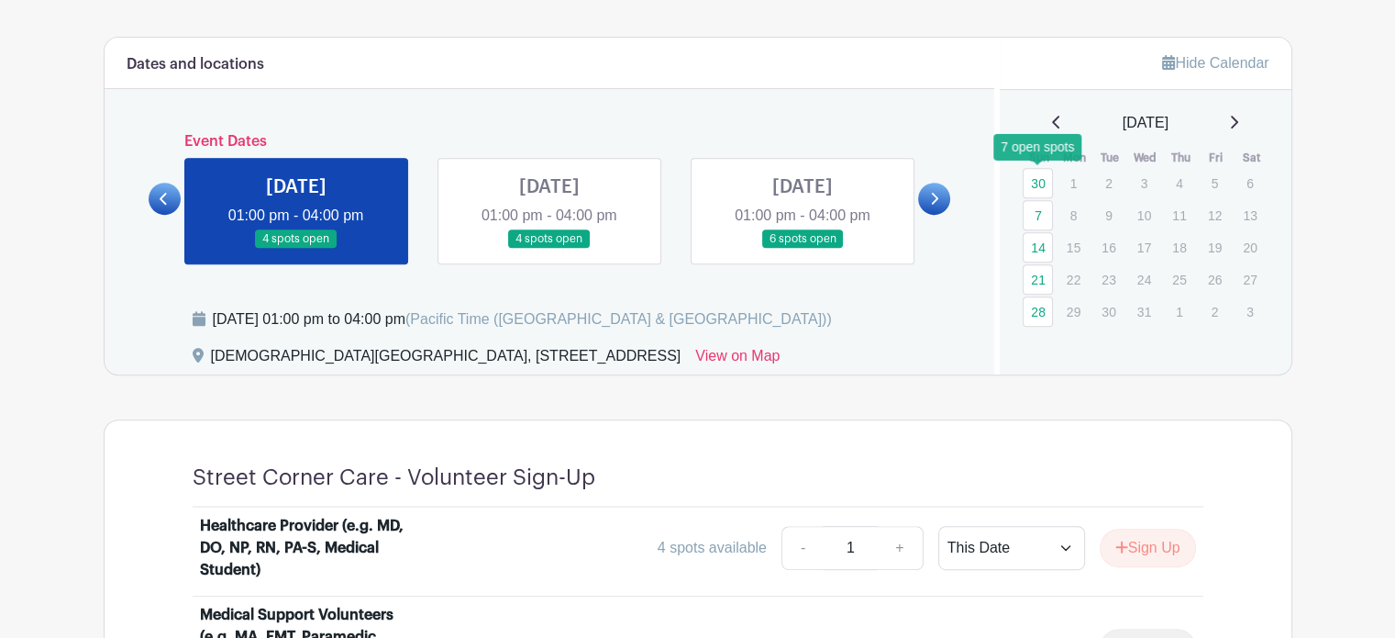
click at [1035, 177] on link "30" at bounding box center [1038, 183] width 30 height 30
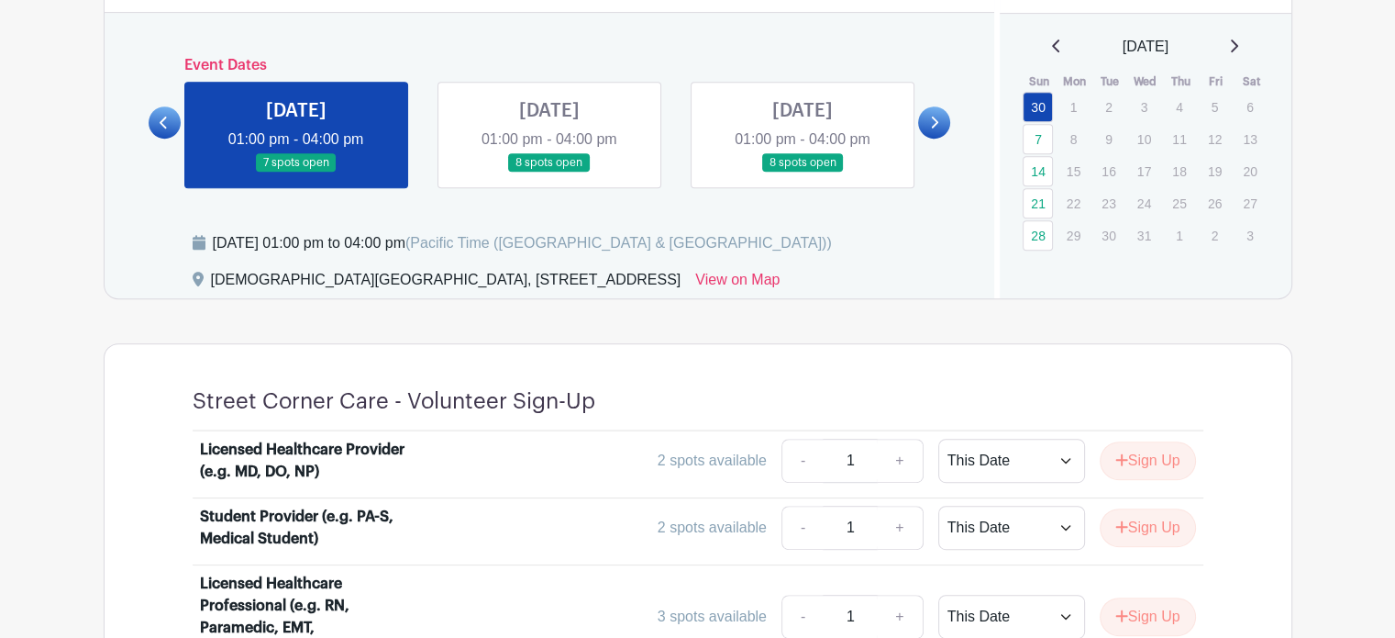
scroll to position [673, 0]
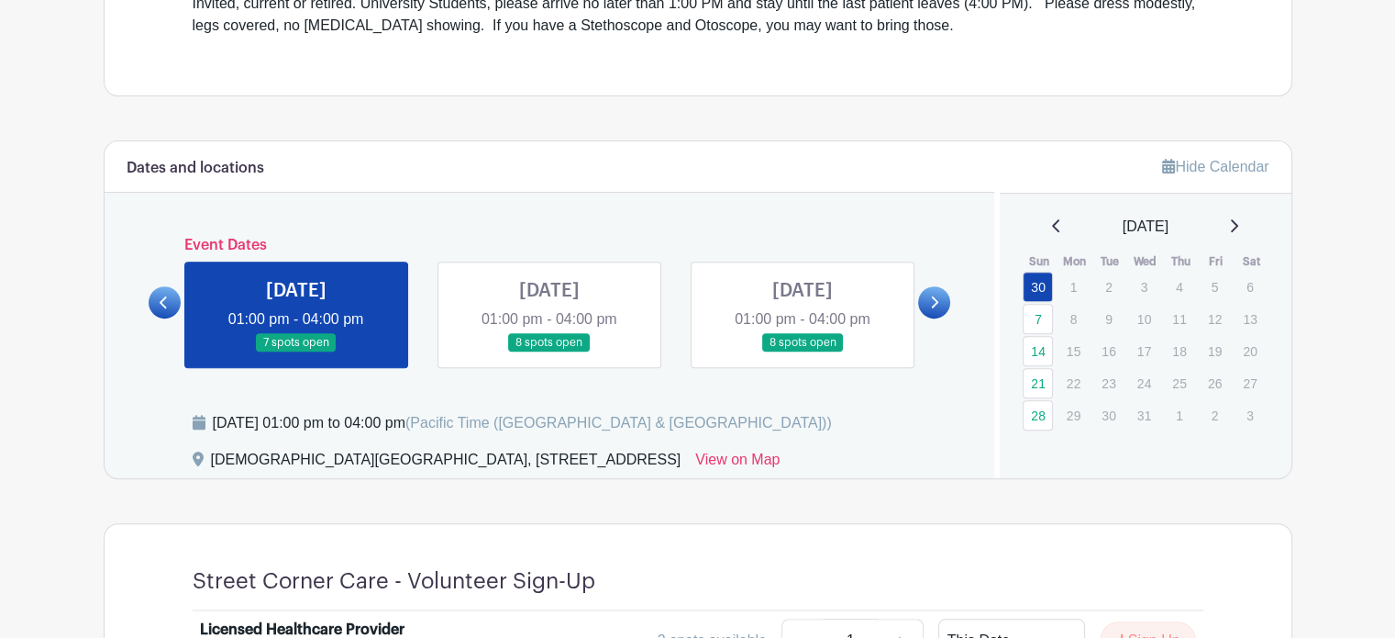
click at [1052, 222] on icon at bounding box center [1056, 225] width 9 height 15
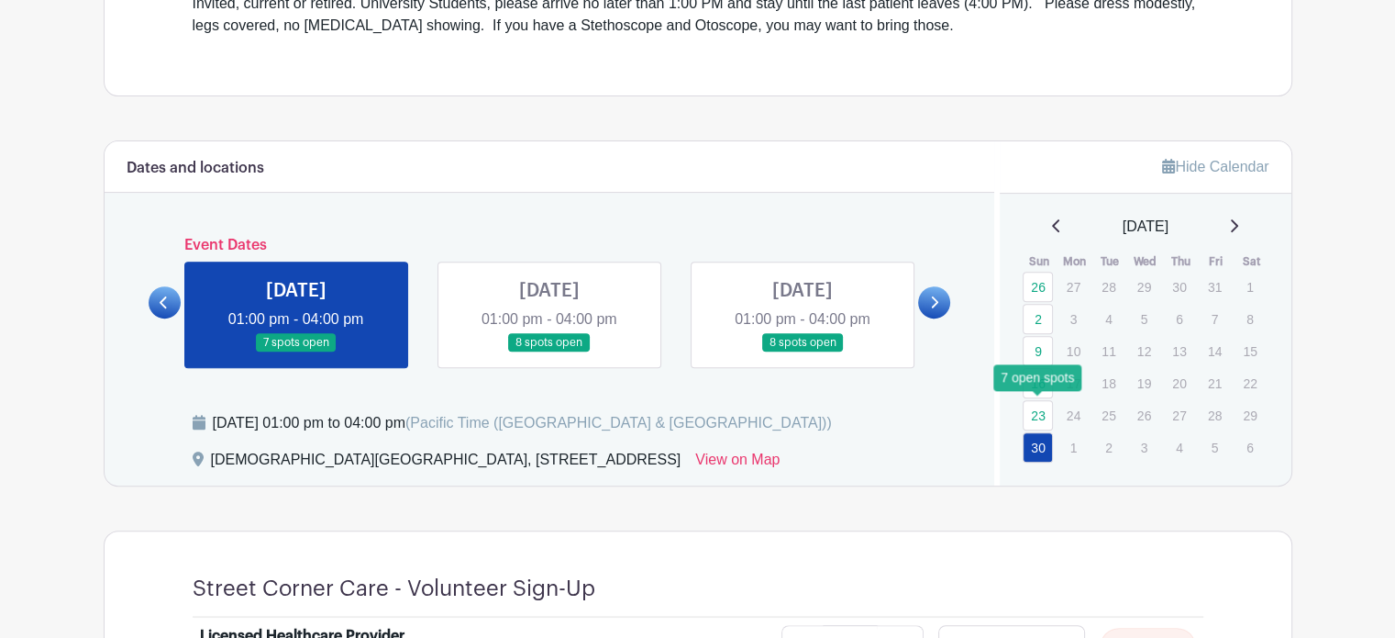
click at [1040, 406] on link "23" at bounding box center [1038, 415] width 30 height 30
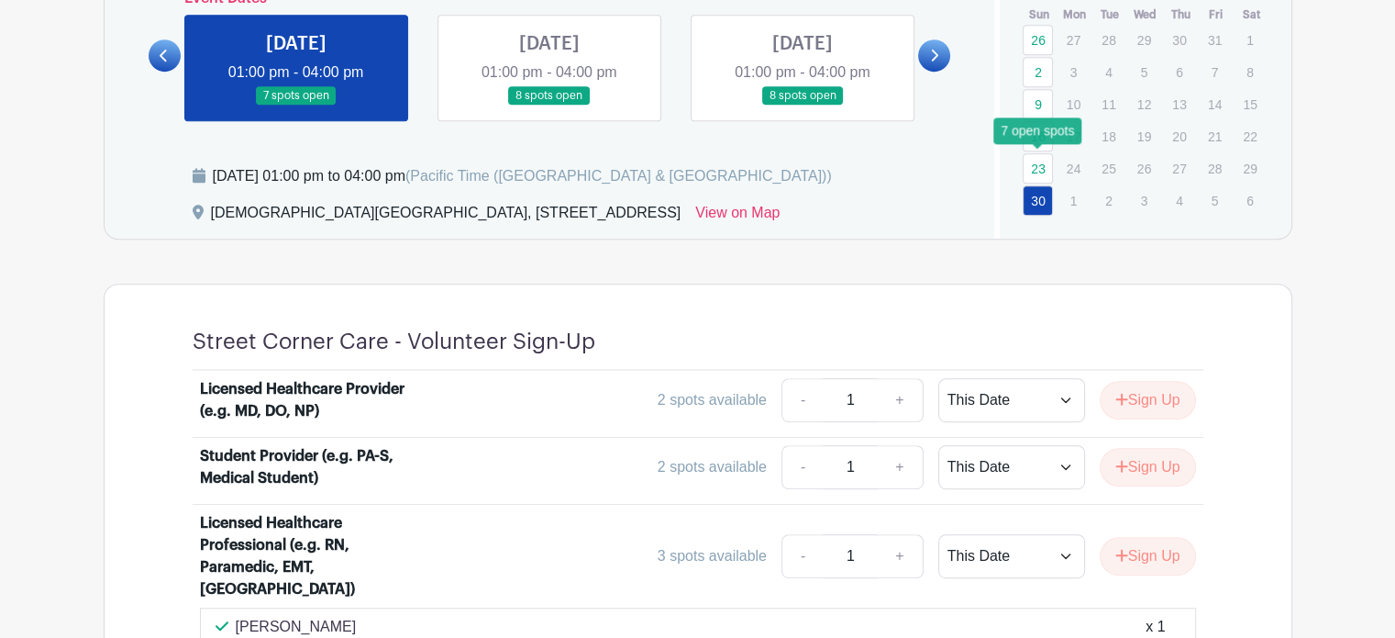
scroll to position [921, 0]
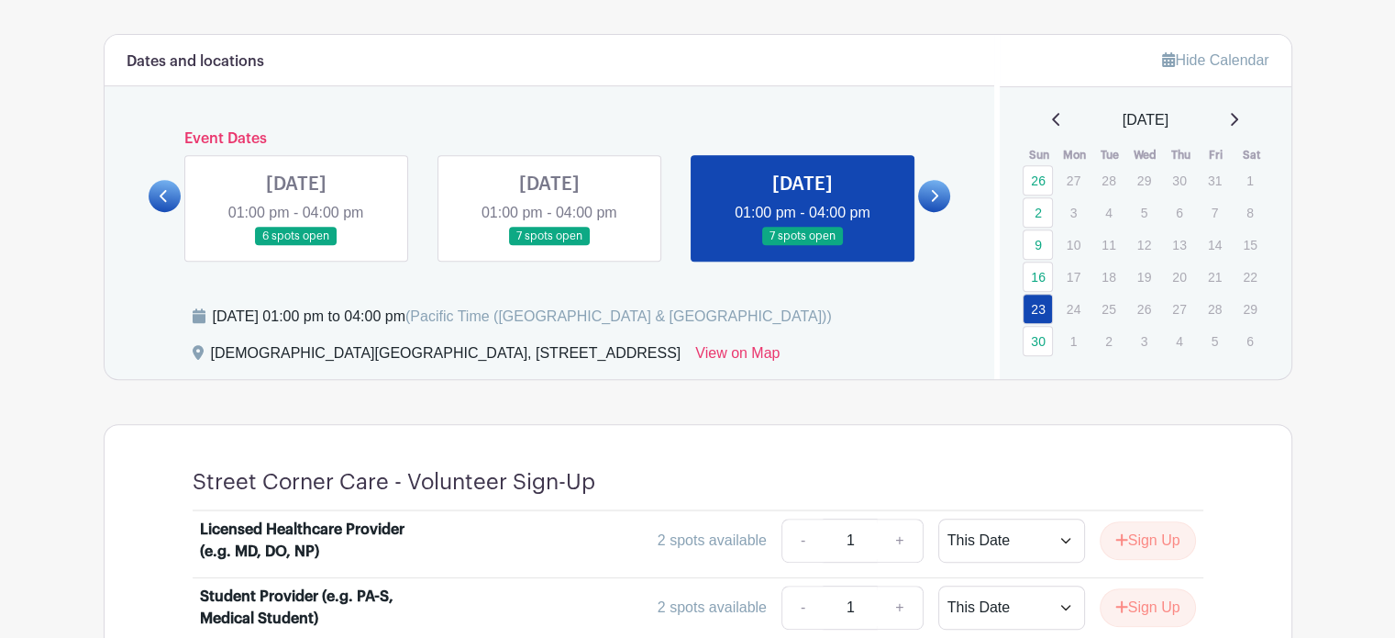
scroll to position [745, 0]
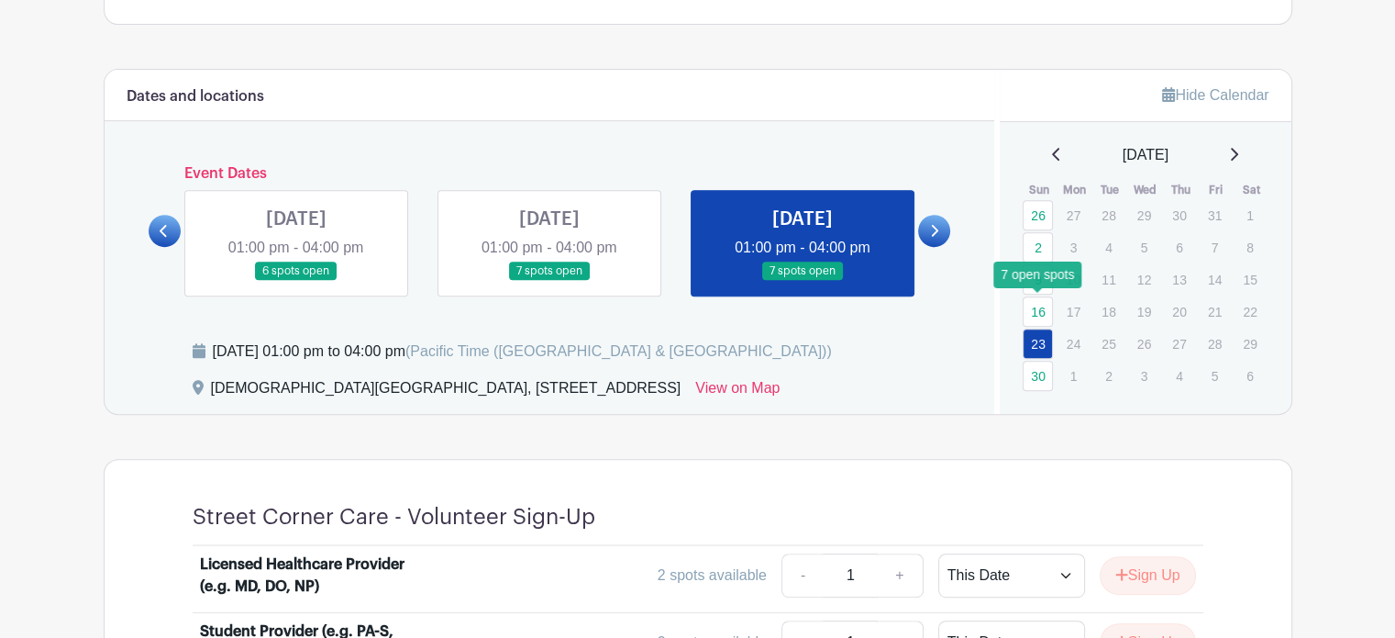
click at [1039, 304] on link "16" at bounding box center [1038, 311] width 30 height 30
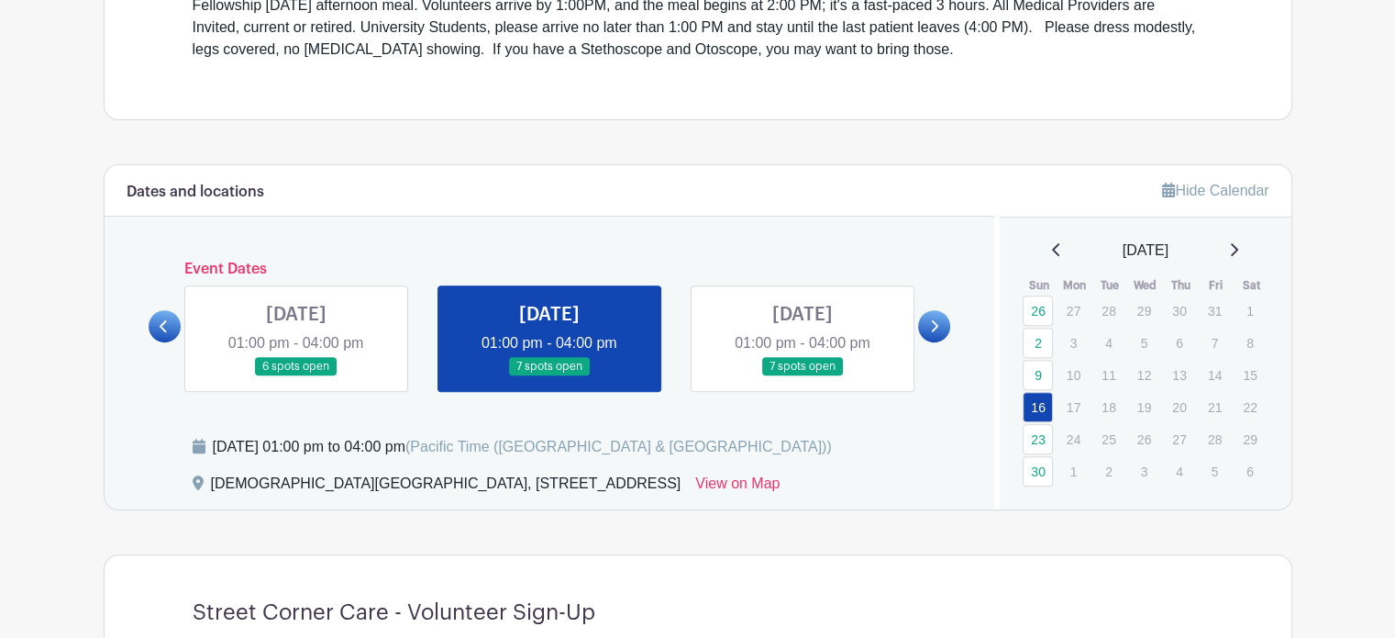
scroll to position [649, 0]
click at [1238, 242] on icon at bounding box center [1233, 249] width 9 height 15
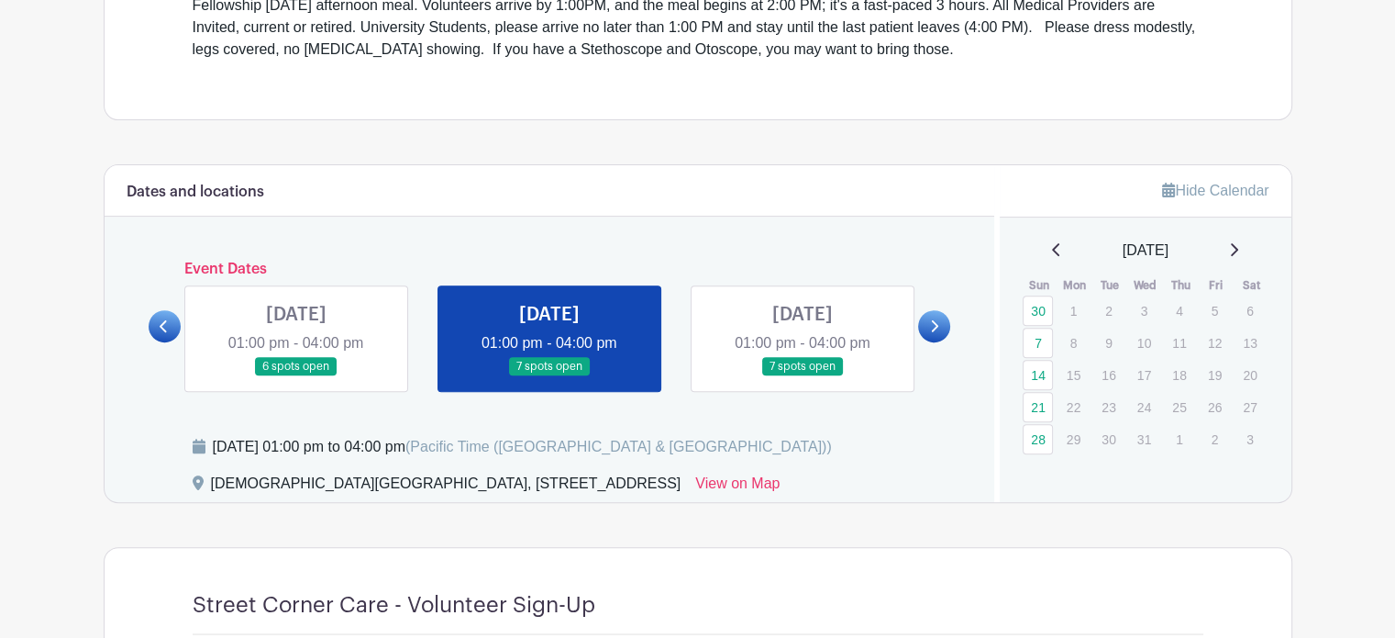
click at [1238, 248] on icon at bounding box center [1234, 249] width 7 height 13
click at [1238, 248] on icon at bounding box center [1233, 249] width 9 height 15
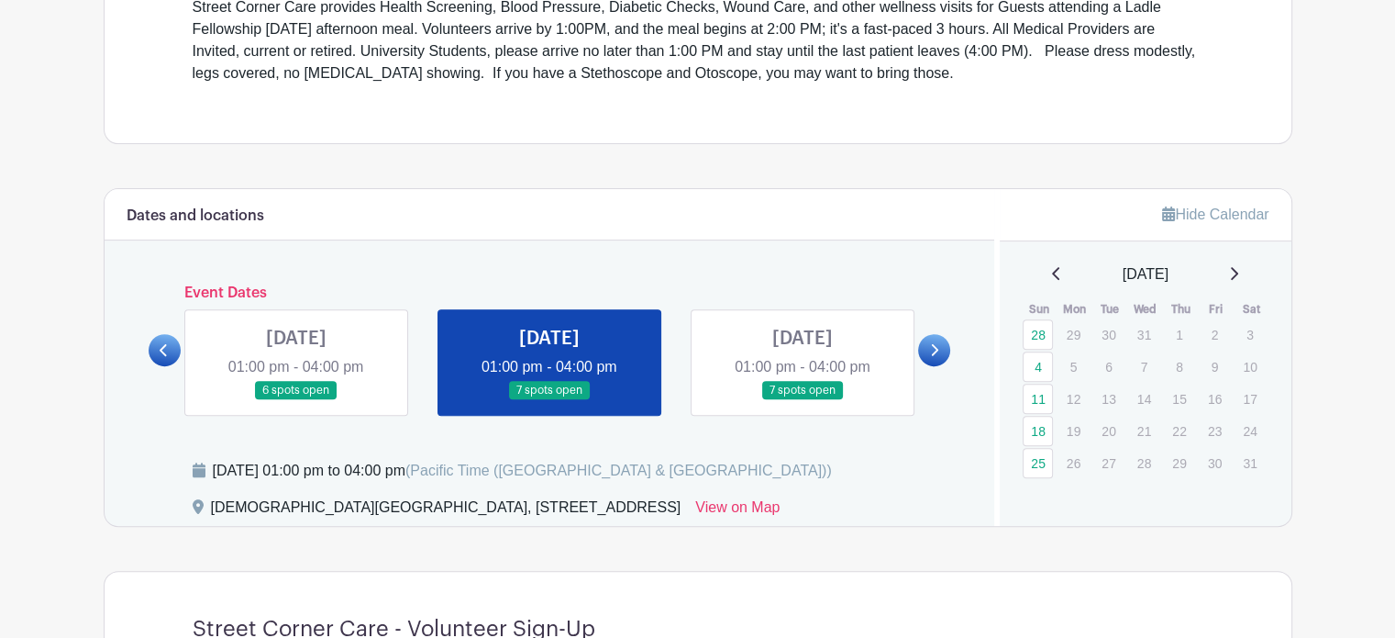
scroll to position [624, 0]
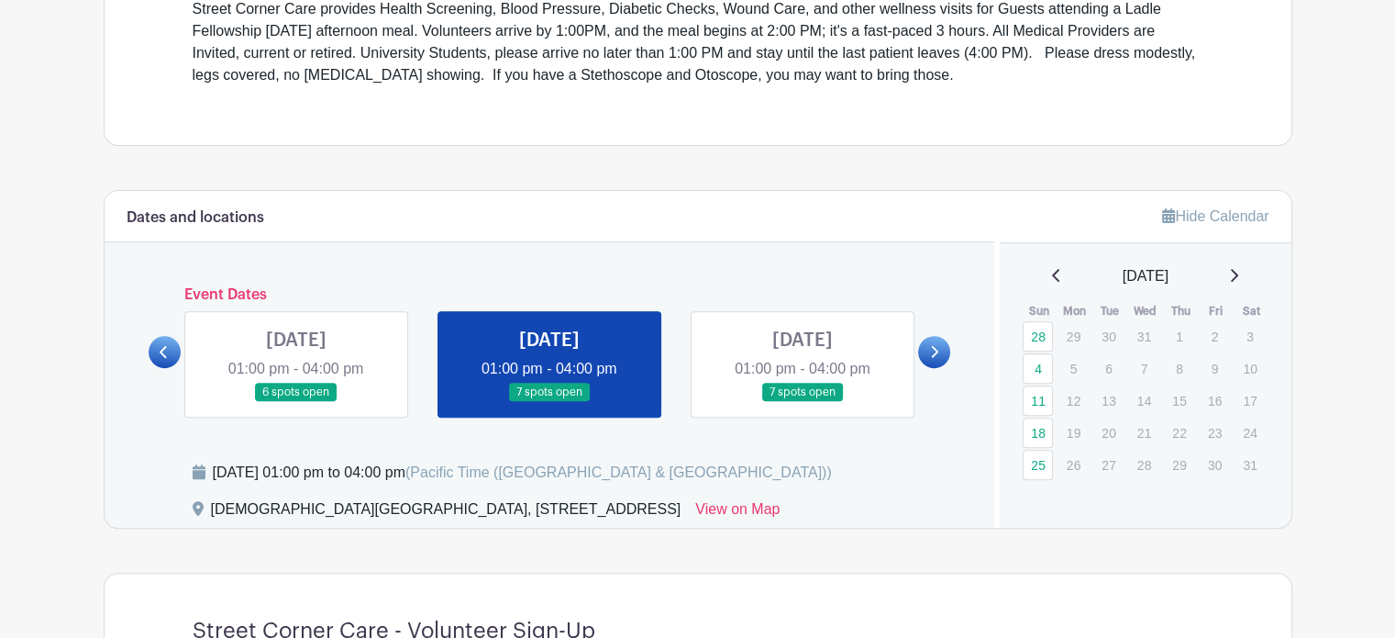
click at [1052, 274] on icon at bounding box center [1055, 275] width 7 height 13
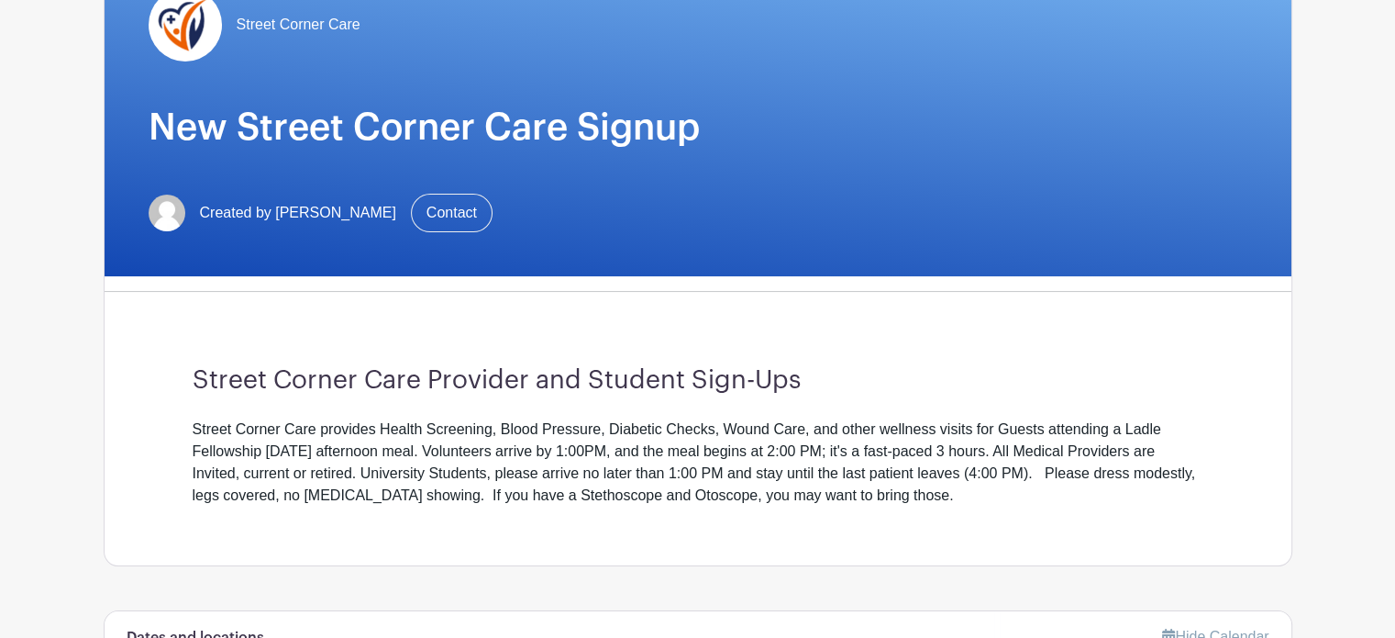
scroll to position [161, 0]
